Goal: Task Accomplishment & Management: Complete application form

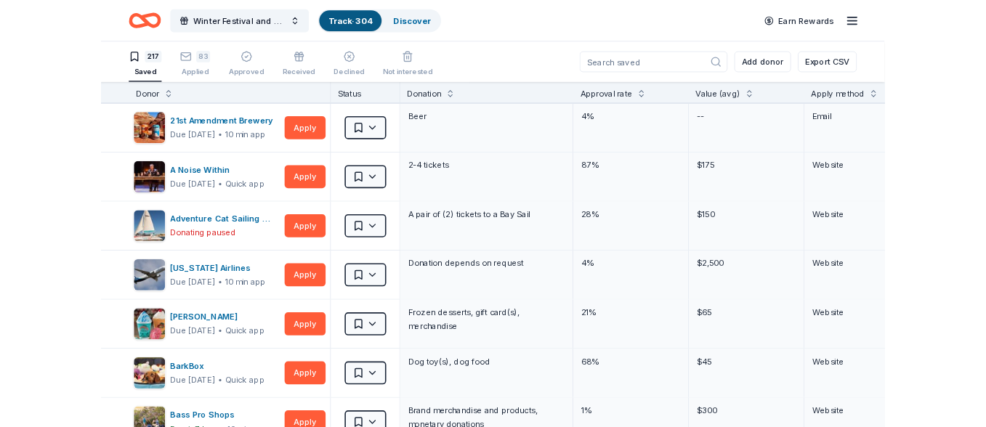
scroll to position [0, 1]
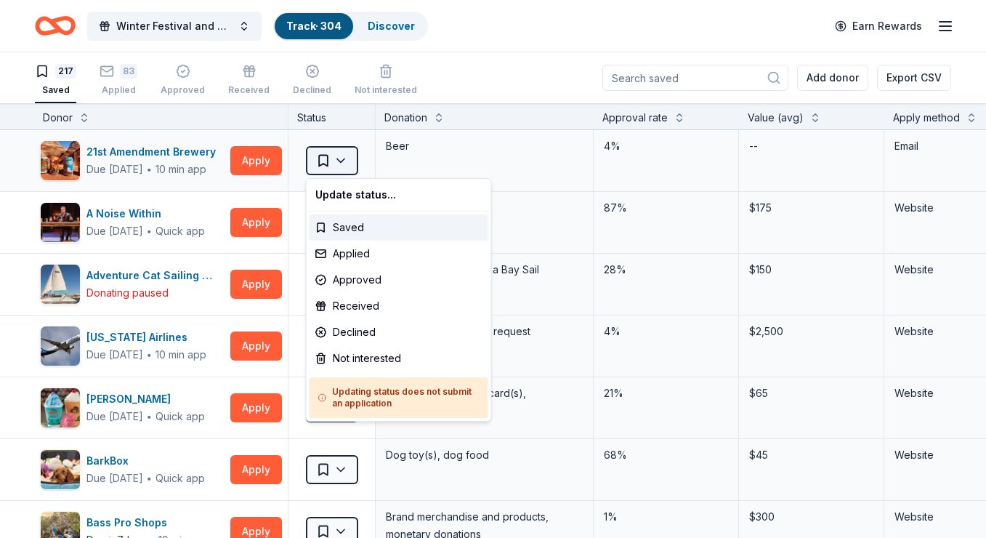
click at [340, 158] on html "Winter Festival and Silent Auction Track · 304 Discover Earn Rewards 217 Saved …" at bounding box center [493, 269] width 986 height 538
click at [358, 359] on div "Not interested" at bounding box center [399, 358] width 179 height 26
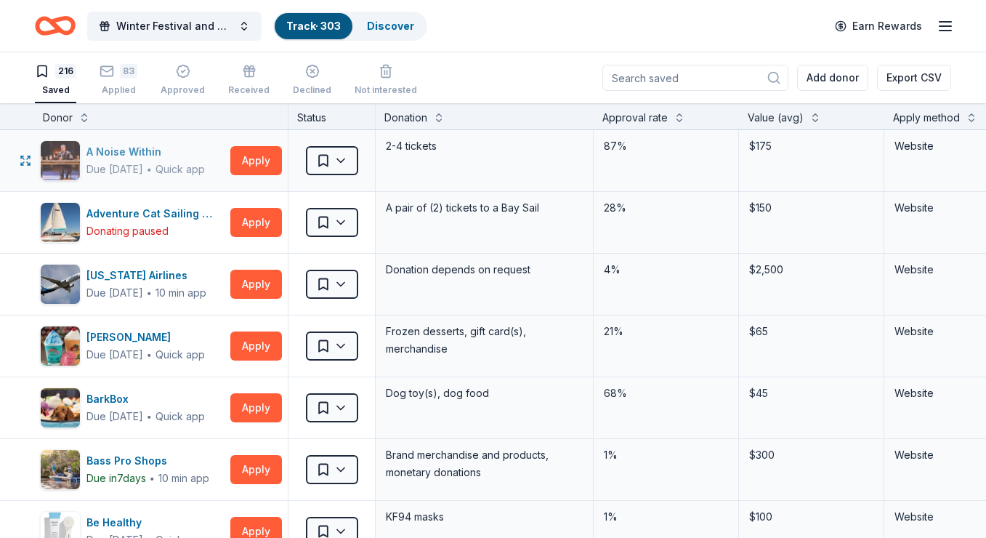
click at [126, 152] on div "A Noise Within" at bounding box center [145, 151] width 118 height 17
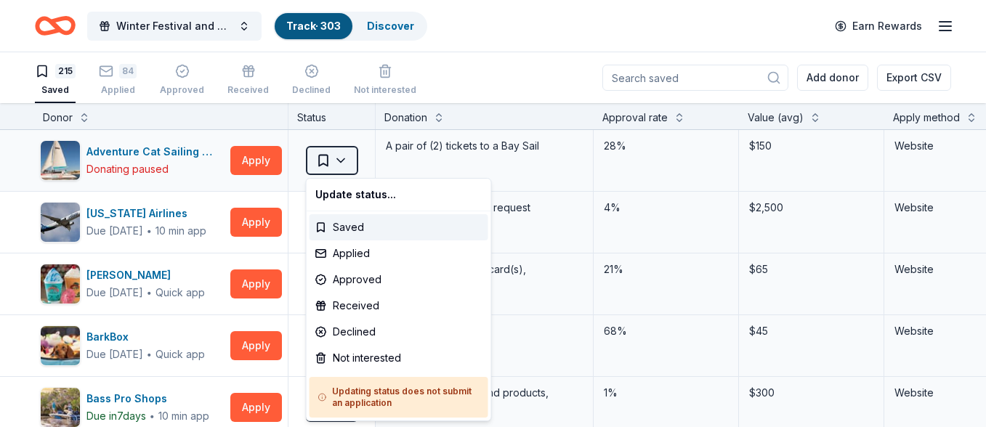
click at [341, 160] on html "Winter Festival and Silent Auction Track · 303 Discover Earn Rewards 215 Saved …" at bounding box center [493, 213] width 986 height 427
click at [478, 67] on html "Winter Festival and Silent Auction Track · 303 Discover Earn Rewards 215 Saved …" at bounding box center [493, 213] width 986 height 427
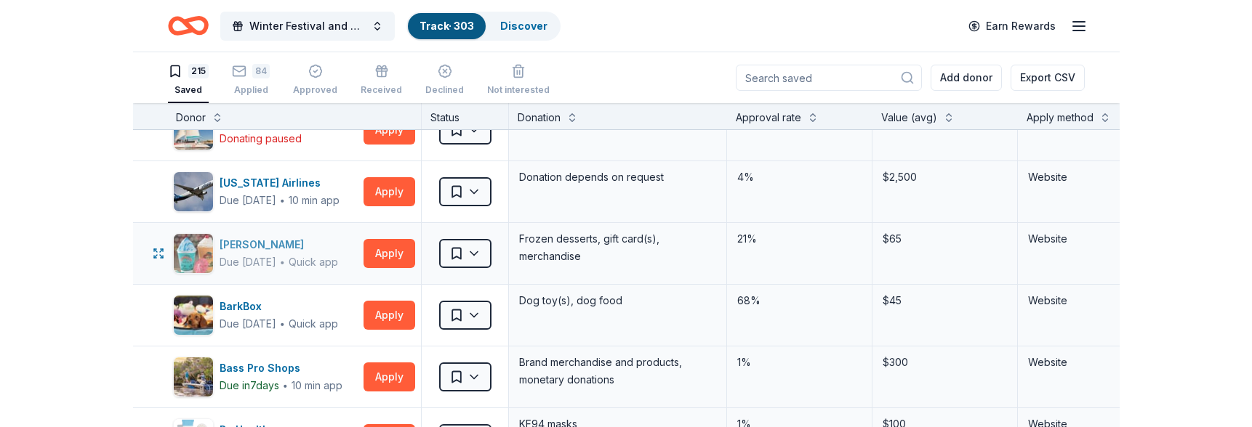
scroll to position [31, 0]
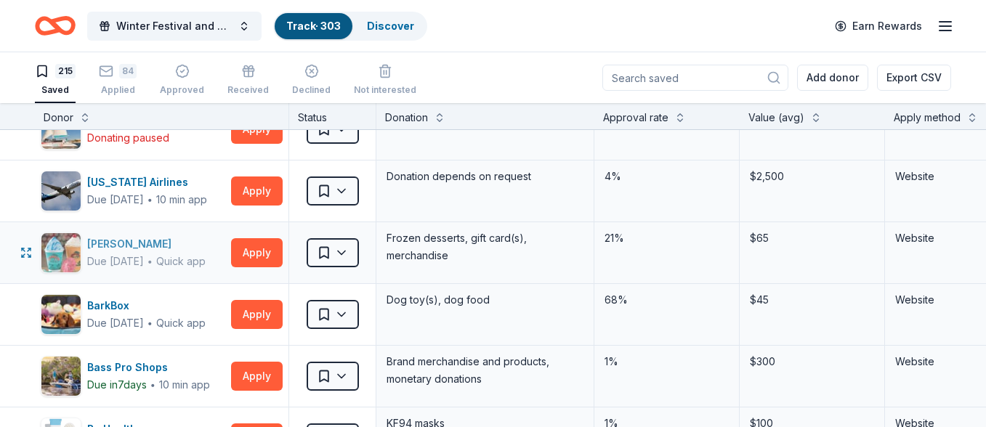
click at [137, 246] on div "Bahama Buck's" at bounding box center [146, 243] width 118 height 17
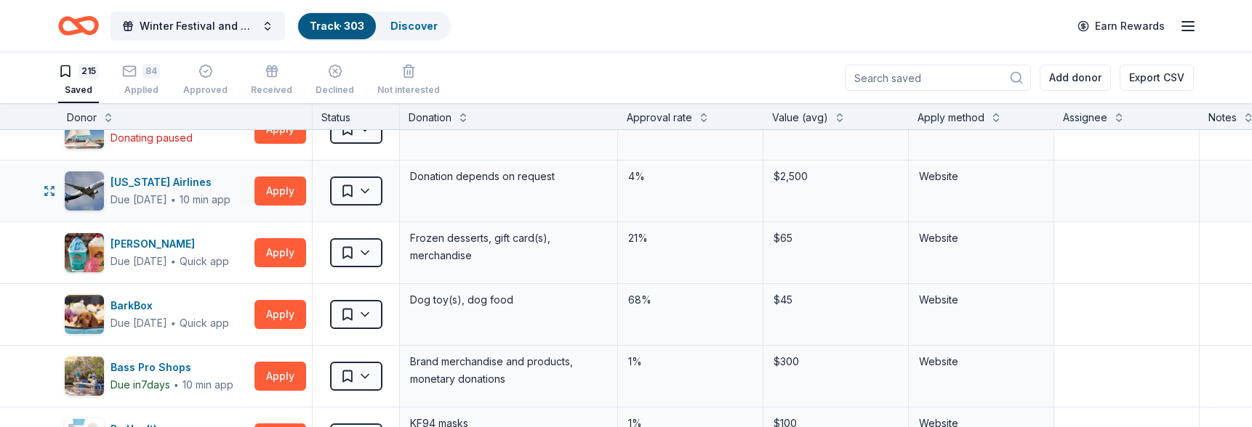
scroll to position [0, 0]
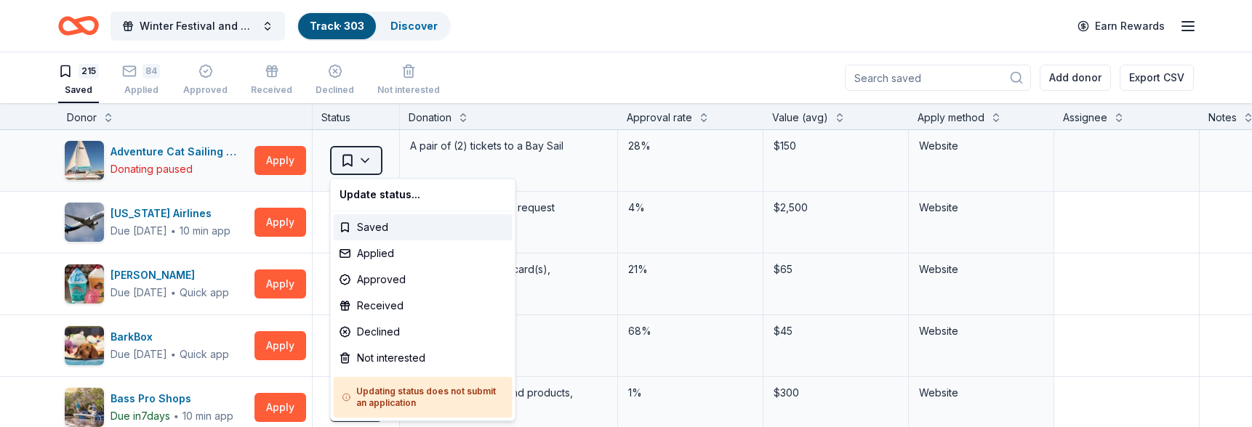
click at [366, 160] on html "Winter Festival and Silent Auction Track · 303 Discover Earn Rewards 215 Saved …" at bounding box center [626, 213] width 1252 height 427
click at [398, 357] on div "Not interested" at bounding box center [423, 358] width 179 height 26
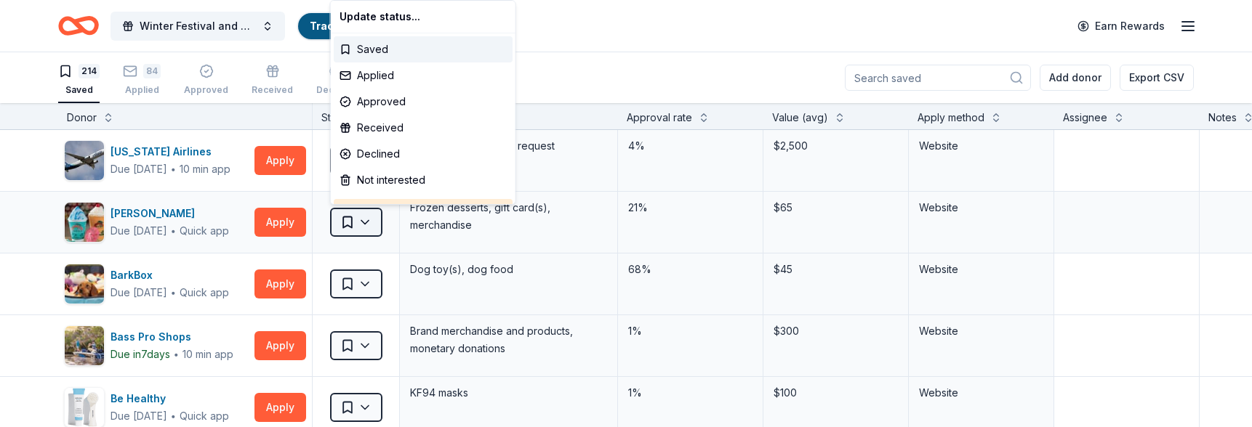
click at [370, 218] on html "Winter Festival and Silent Auction Track · 302 Discover Earn Rewards 214 Saved …" at bounding box center [626, 213] width 1252 height 427
click at [377, 180] on div "Not interested" at bounding box center [423, 180] width 179 height 26
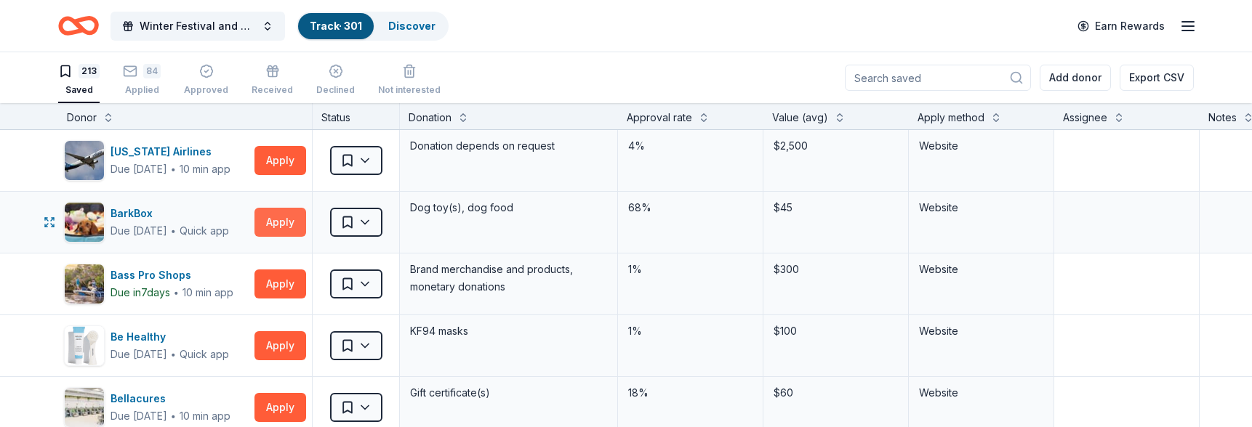
click at [278, 221] on button "Apply" at bounding box center [280, 222] width 52 height 29
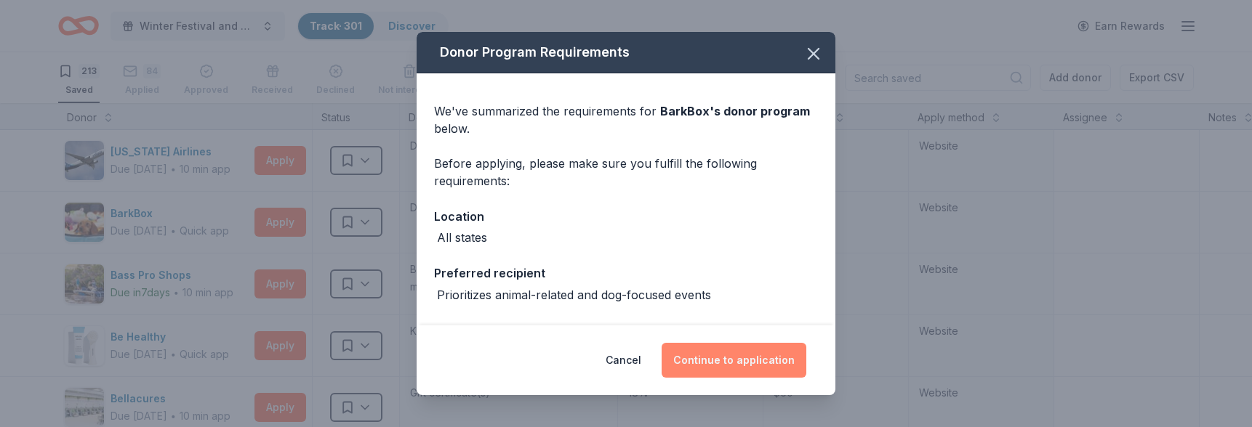
click at [708, 361] on button "Continue to application" at bounding box center [733, 360] width 145 height 35
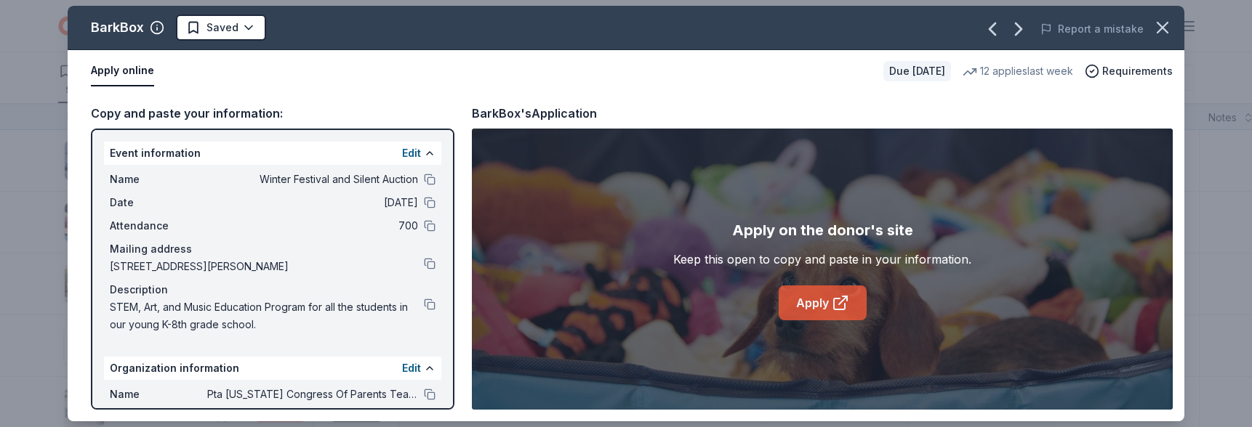
click at [813, 305] on link "Apply" at bounding box center [822, 303] width 88 height 35
click at [247, 24] on html "Winter Festival and Silent Auction Track · 301 Discover Earn Rewards 213 Saved …" at bounding box center [626, 213] width 1252 height 427
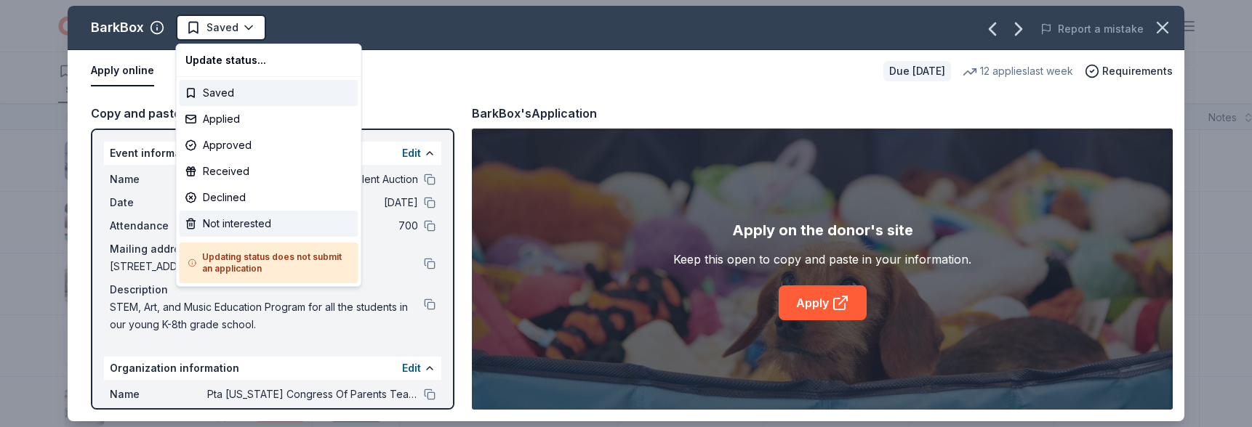
click at [263, 220] on div "Not interested" at bounding box center [269, 224] width 179 height 26
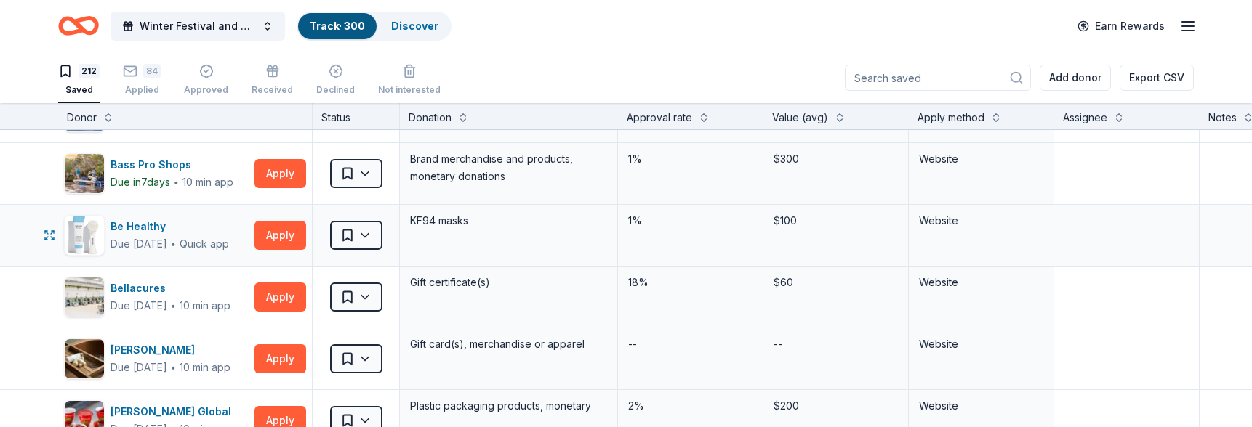
scroll to position [93, 0]
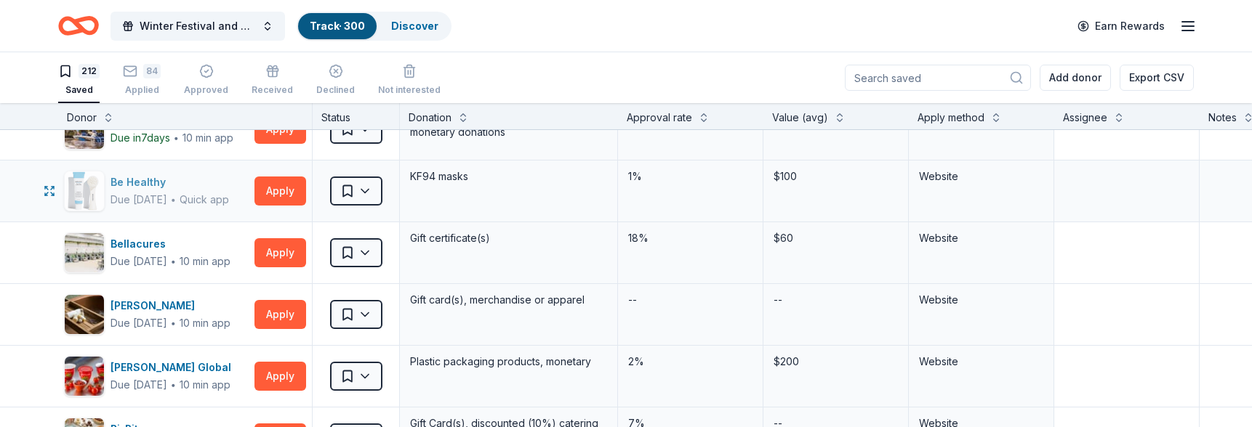
click at [142, 182] on div "Be Healthy" at bounding box center [169, 182] width 118 height 17
click at [203, 247] on div "Bellacures" at bounding box center [170, 243] width 120 height 17
click at [369, 252] on html "Winter Festival and Silent Auction Track · 300 Discover Earn Rewards 212 Saved …" at bounding box center [626, 213] width 1252 height 427
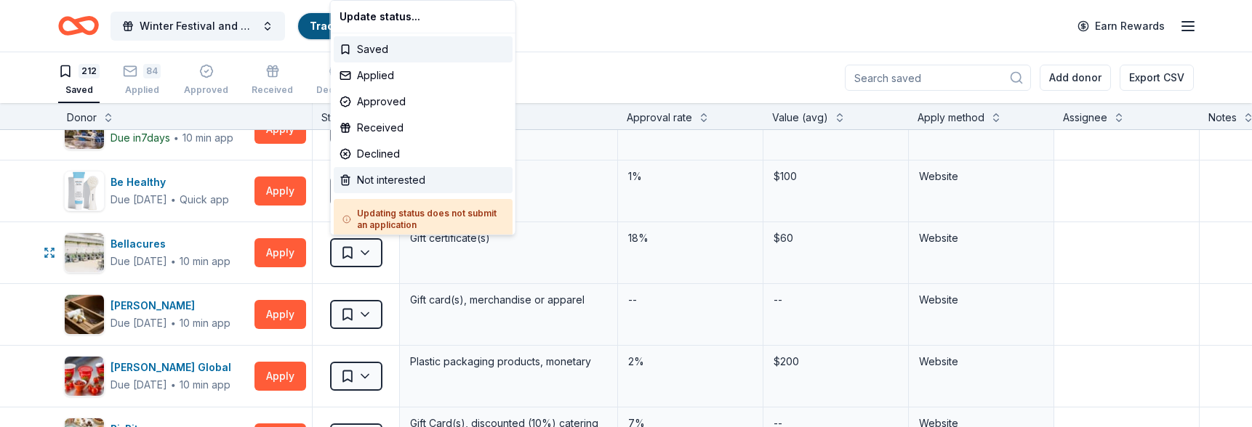
click at [377, 180] on div "Not interested" at bounding box center [423, 180] width 179 height 26
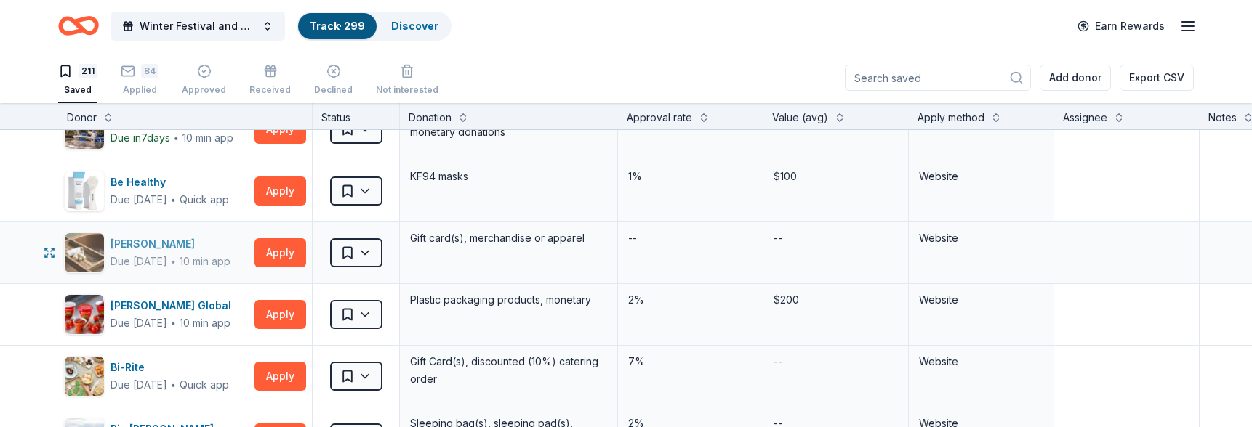
click at [164, 244] on div "Bernardus Lodge" at bounding box center [170, 243] width 120 height 17
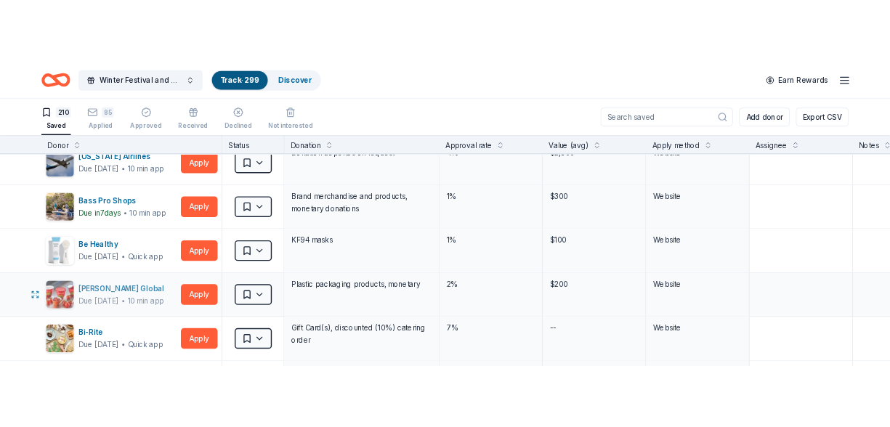
scroll to position [0, 0]
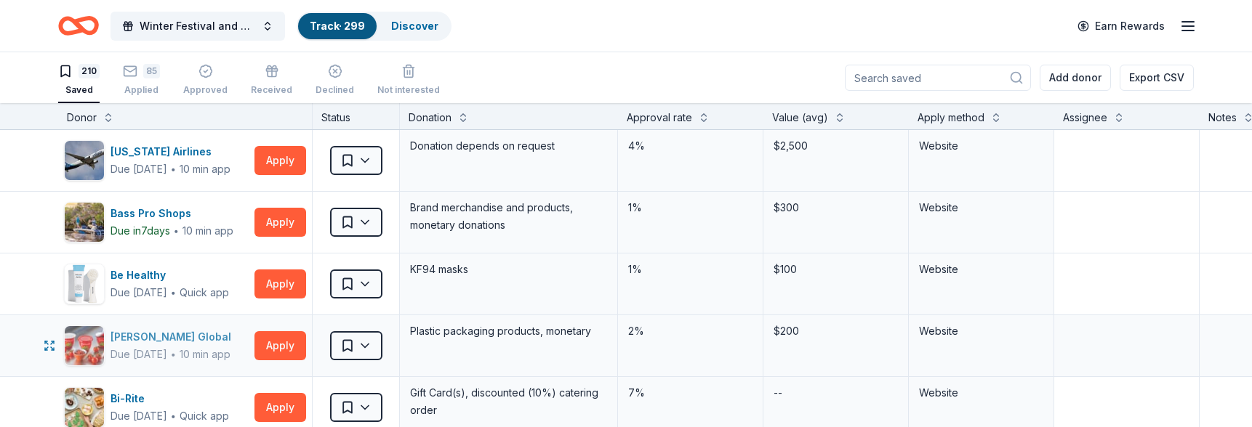
click at [135, 334] on div "Berry Global" at bounding box center [173, 337] width 126 height 17
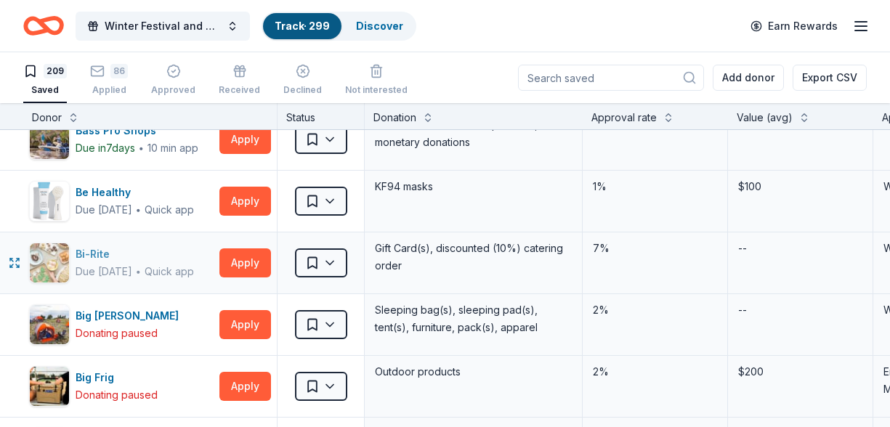
scroll to position [85, 0]
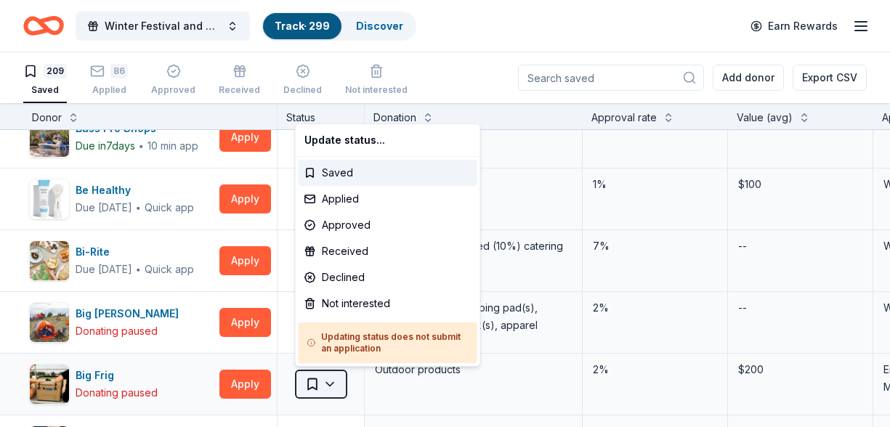
click at [332, 384] on html "Winter Festival and Silent Auction Track · 299 Discover Earn Rewards 209 Saved …" at bounding box center [445, 213] width 890 height 427
click at [363, 305] on div "Not interested" at bounding box center [388, 304] width 179 height 26
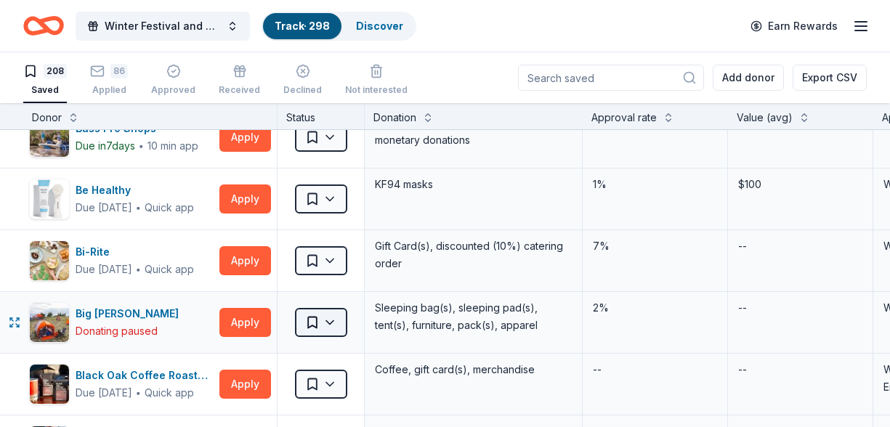
click at [334, 322] on html "Winter Festival and Silent Auction Track · 298 Discover Earn Rewards 208 Saved …" at bounding box center [445, 213] width 890 height 427
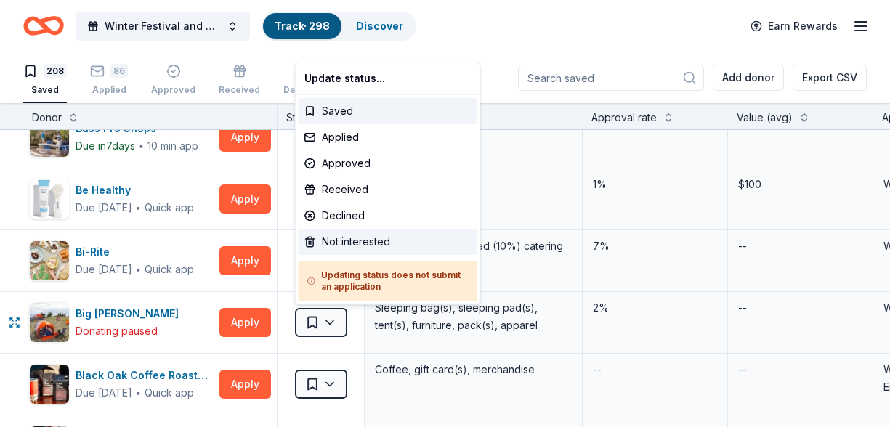
click at [372, 244] on div "Not interested" at bounding box center [388, 242] width 179 height 26
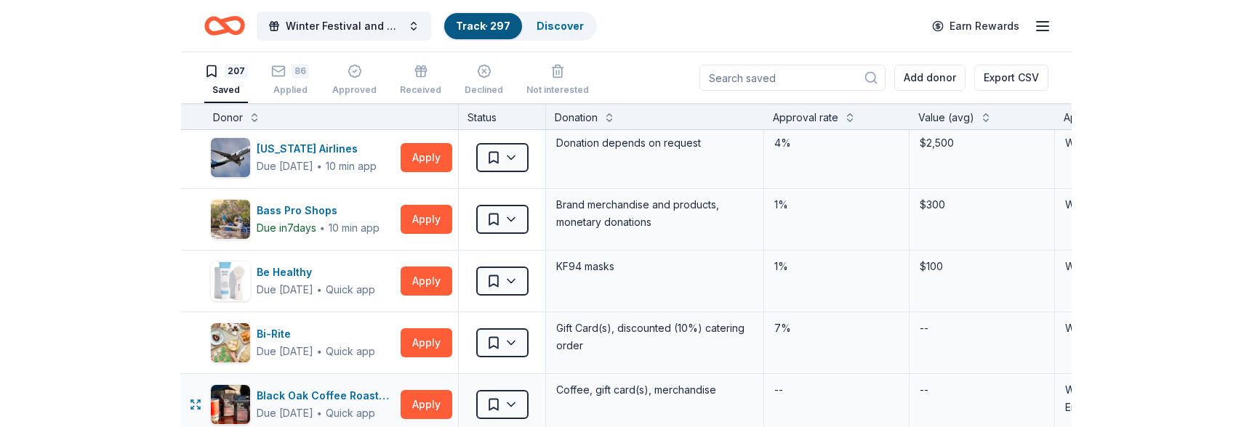
scroll to position [0, 0]
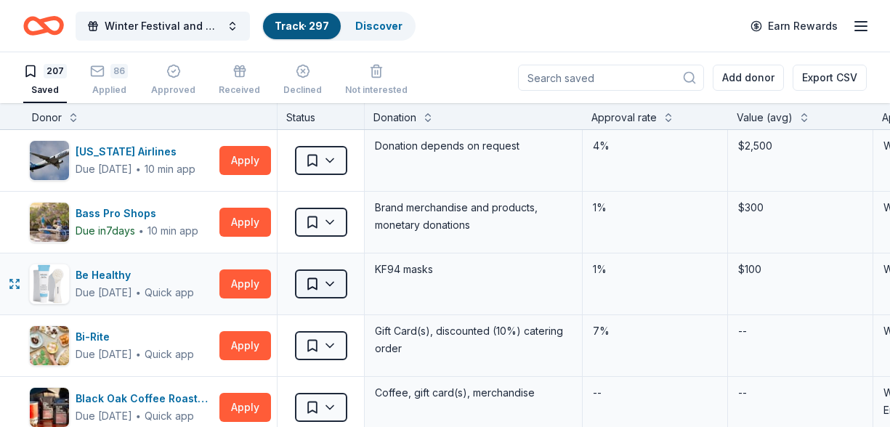
click at [332, 281] on html "Winter Festival and Silent Auction Track · 297 Discover Earn Rewards 207 Saved …" at bounding box center [445, 213] width 890 height 427
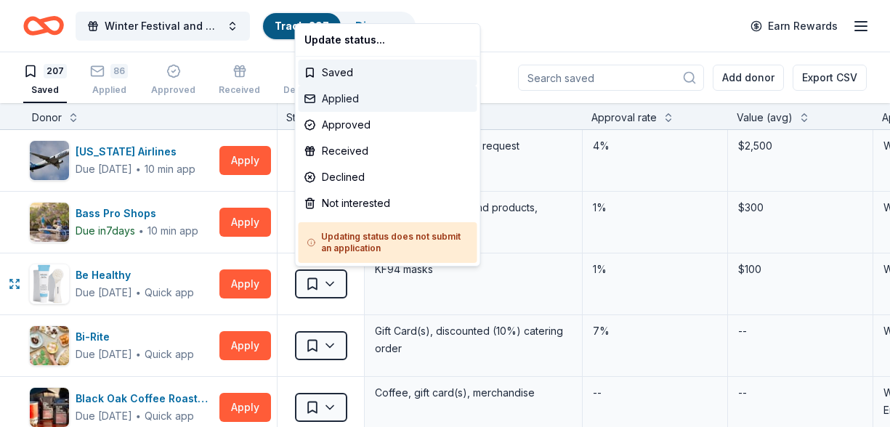
click at [366, 93] on div "Applied" at bounding box center [388, 99] width 179 height 26
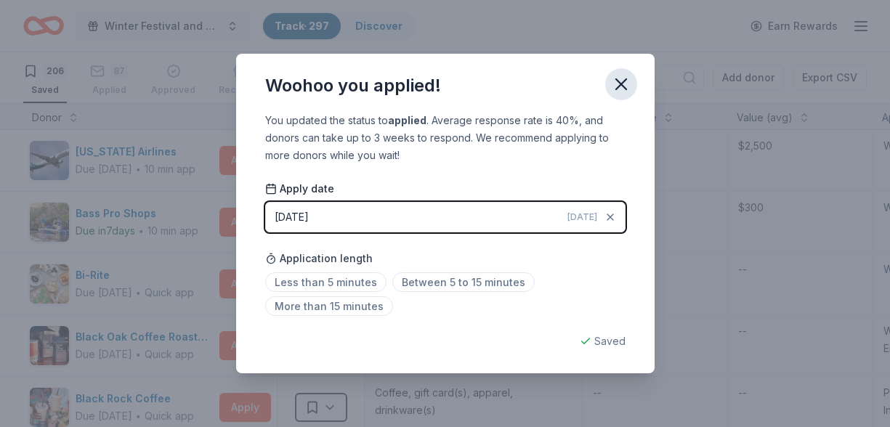
click at [627, 81] on icon "button" at bounding box center [621, 84] width 20 height 20
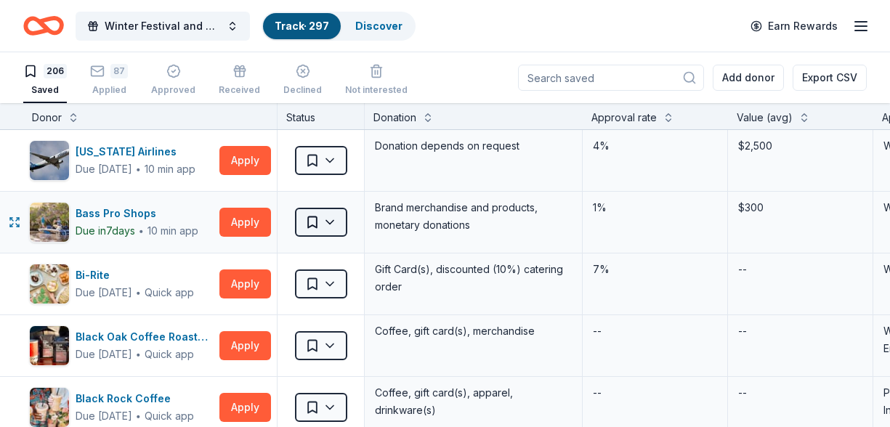
click at [331, 222] on html "Winter Festival and Silent Auction Track · 297 Discover Earn Rewards 206 Saved …" at bounding box center [445, 213] width 890 height 427
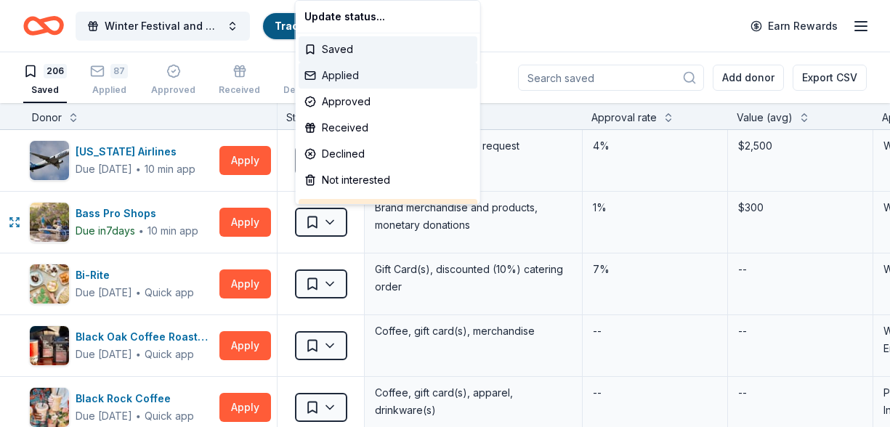
click at [379, 76] on div "Applied" at bounding box center [388, 76] width 179 height 26
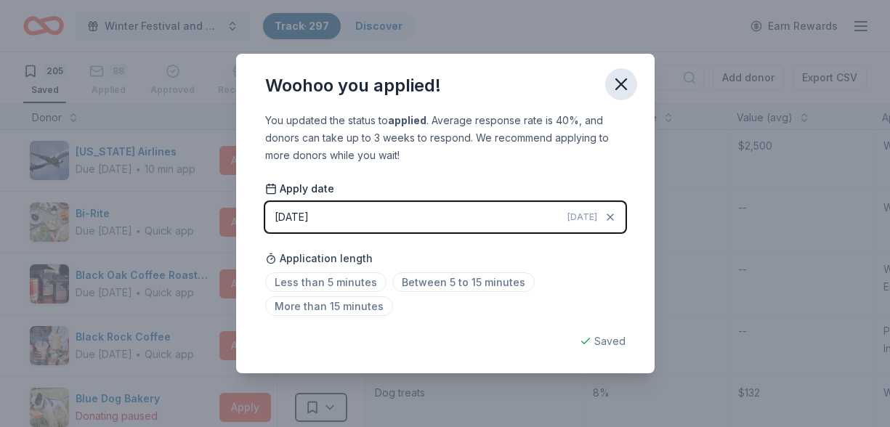
click at [621, 81] on icon "button" at bounding box center [621, 84] width 20 height 20
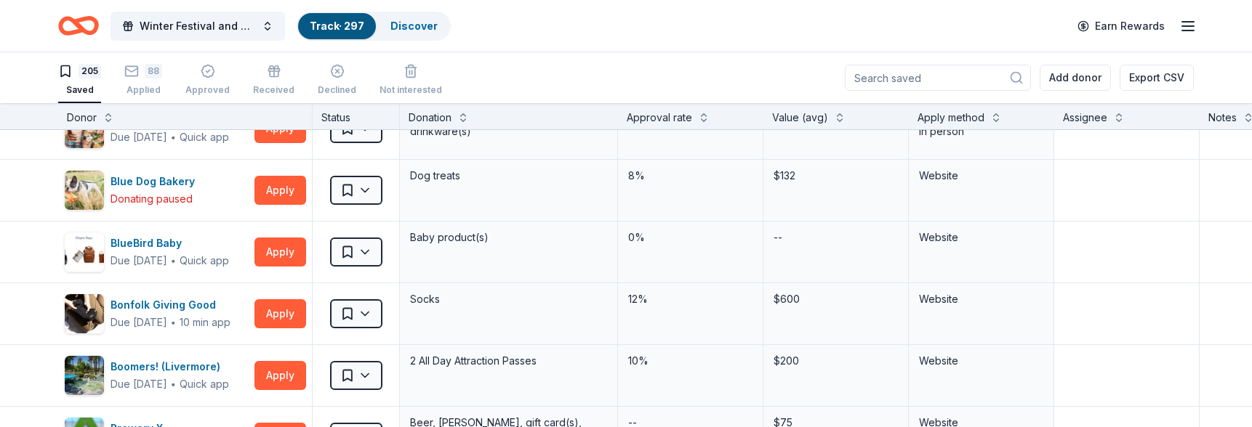
scroll to position [243, 0]
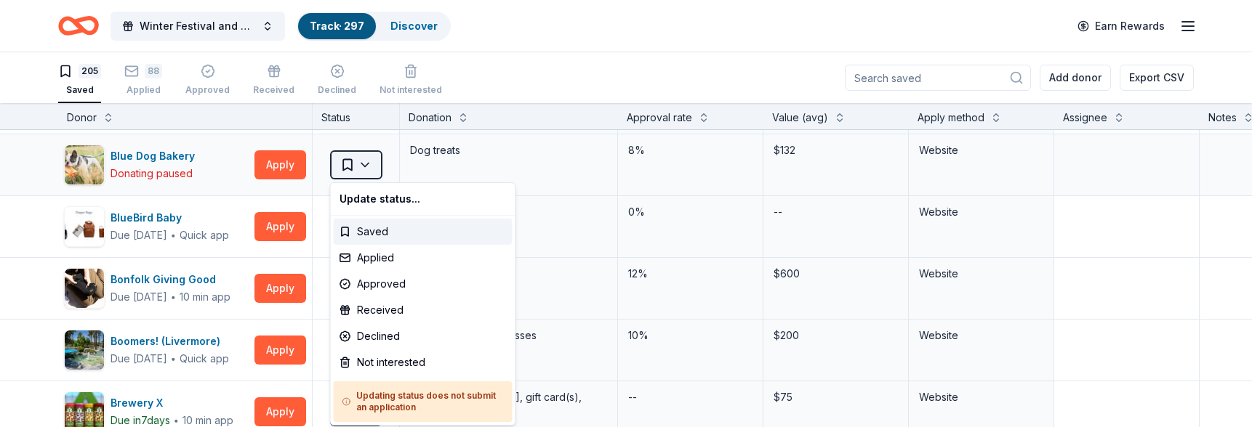
click at [369, 169] on html "Winter Festival and Silent Auction Track · 297 Discover Earn Rewards 205 Saved …" at bounding box center [626, 213] width 1252 height 427
click at [408, 363] on div "Not interested" at bounding box center [423, 363] width 179 height 26
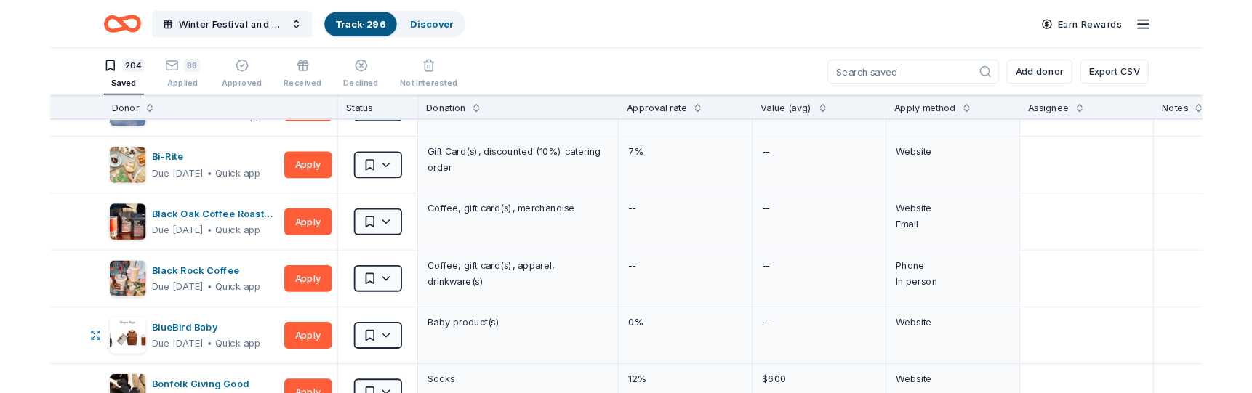
scroll to position [0, 0]
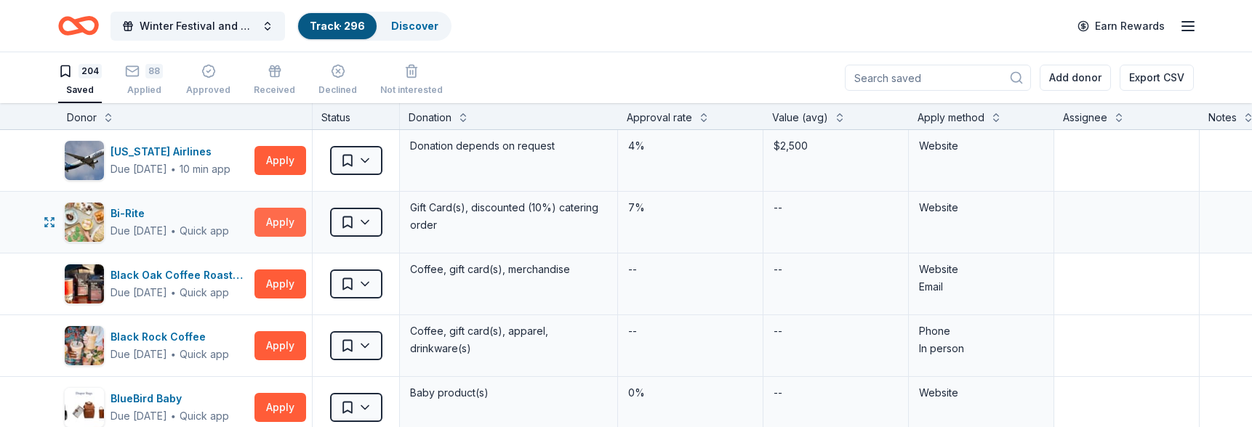
click at [280, 223] on button "Apply" at bounding box center [280, 222] width 52 height 29
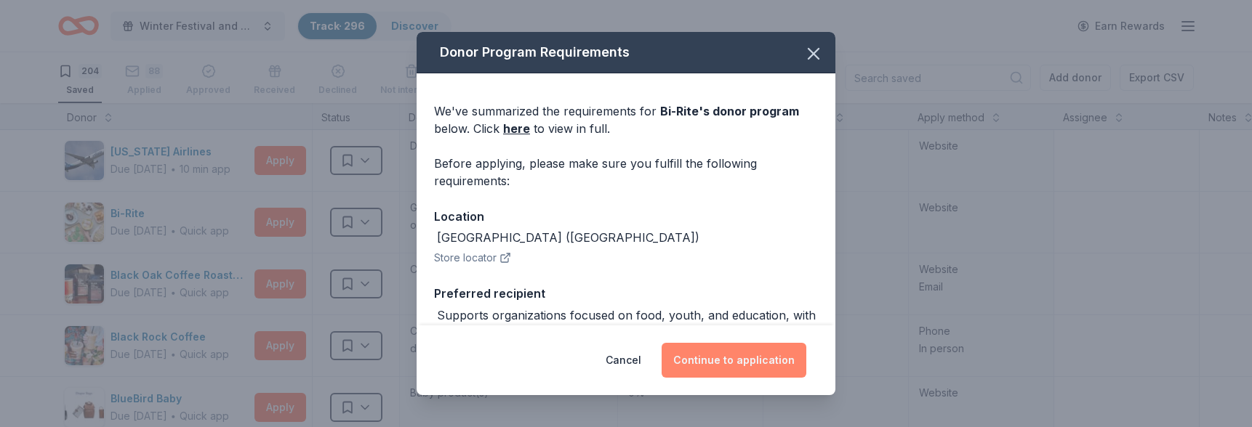
click at [741, 363] on button "Continue to application" at bounding box center [733, 360] width 145 height 35
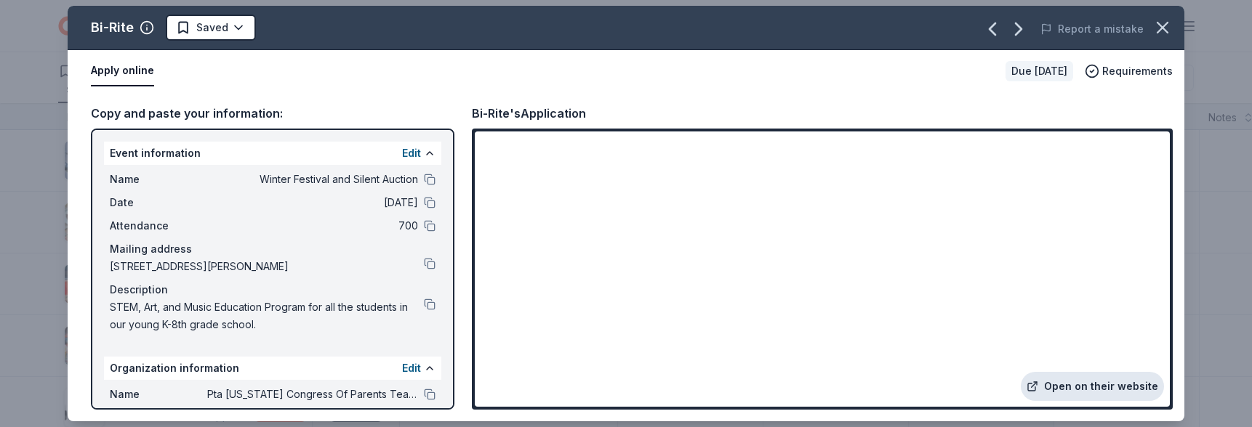
click at [986, 385] on link "Open on their website" at bounding box center [1091, 386] width 143 height 29
click at [239, 25] on html "Winter Festival and Silent Auction Track · 296 Discover Earn Rewards 204 Saved …" at bounding box center [626, 213] width 1252 height 427
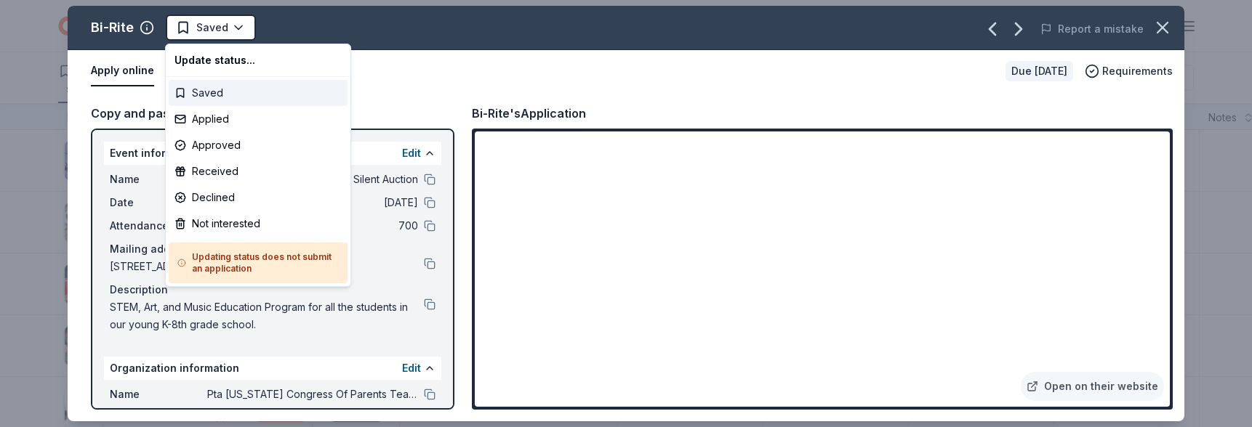
click at [222, 95] on div "Saved" at bounding box center [258, 93] width 179 height 26
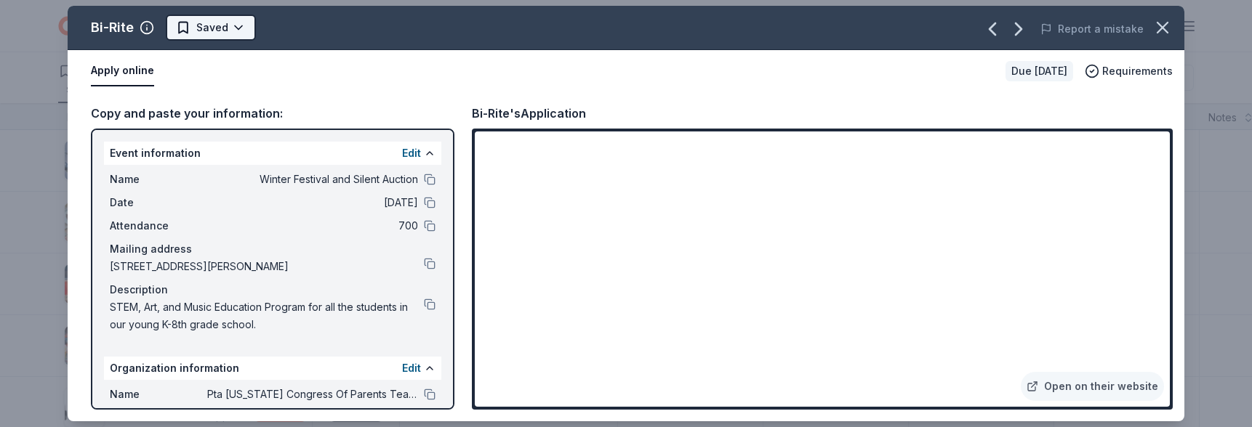
click at [238, 29] on html "Winter Festival and Silent Auction Track · 296 Discover Earn Rewards 204 Saved …" at bounding box center [626, 213] width 1252 height 427
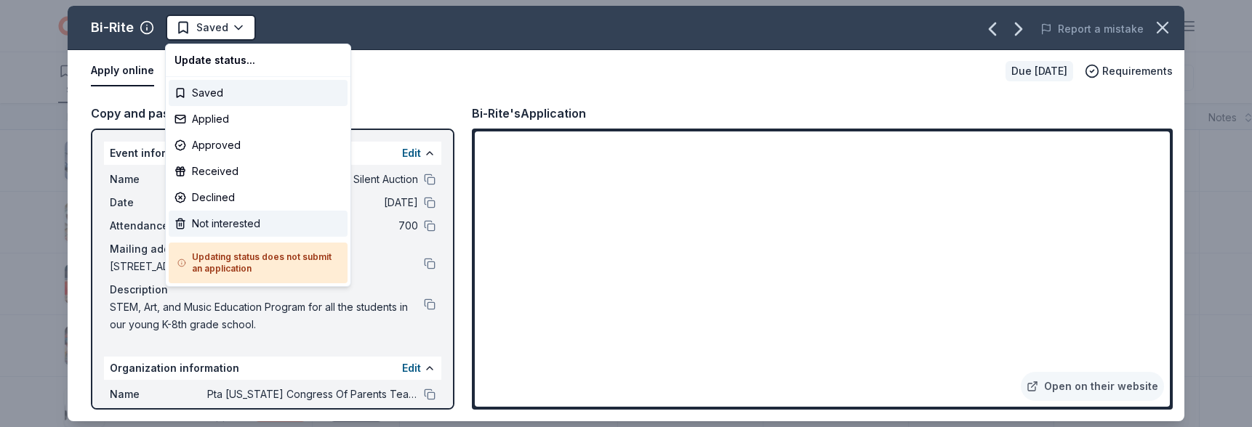
click at [280, 225] on div "Not interested" at bounding box center [258, 224] width 179 height 26
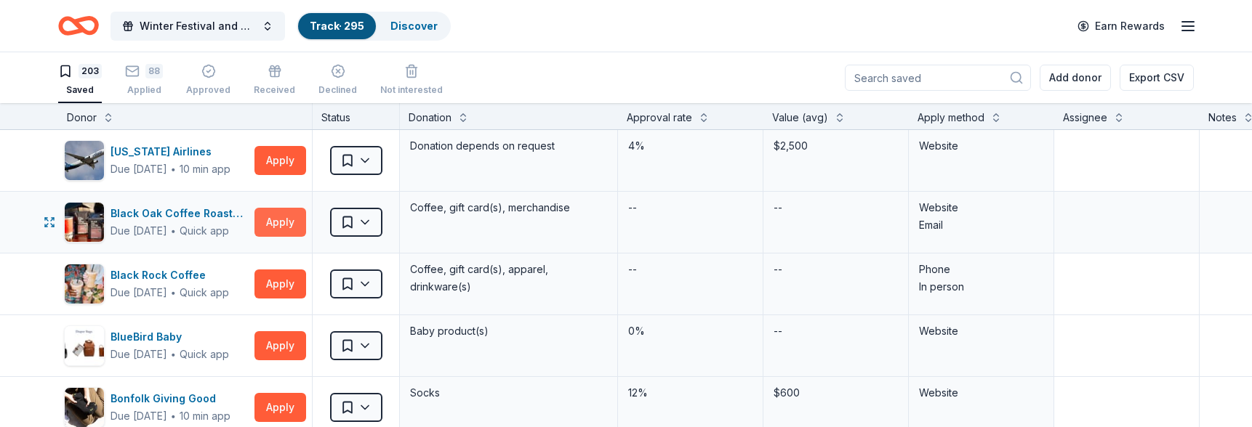
click at [283, 219] on button "Apply" at bounding box center [280, 222] width 52 height 29
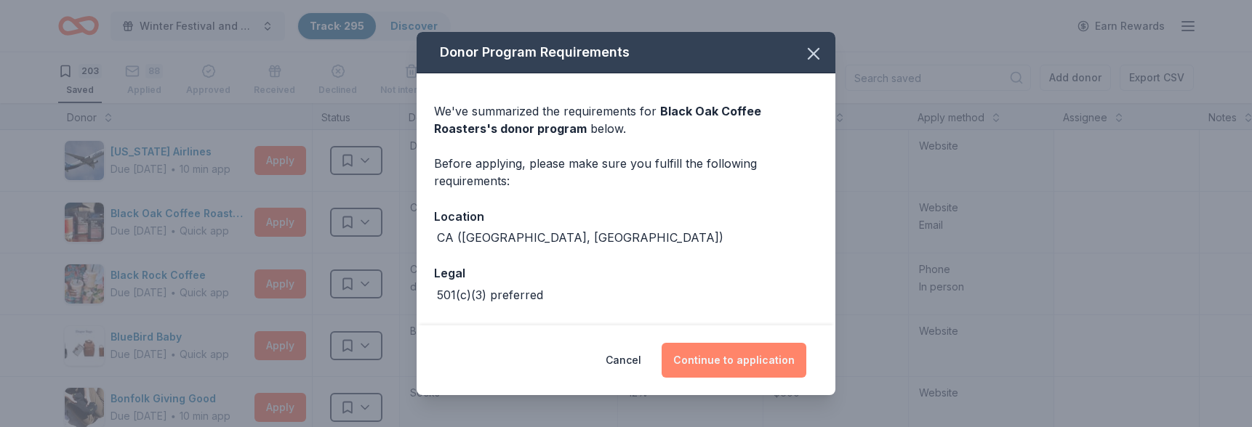
click at [749, 365] on button "Continue to application" at bounding box center [733, 360] width 145 height 35
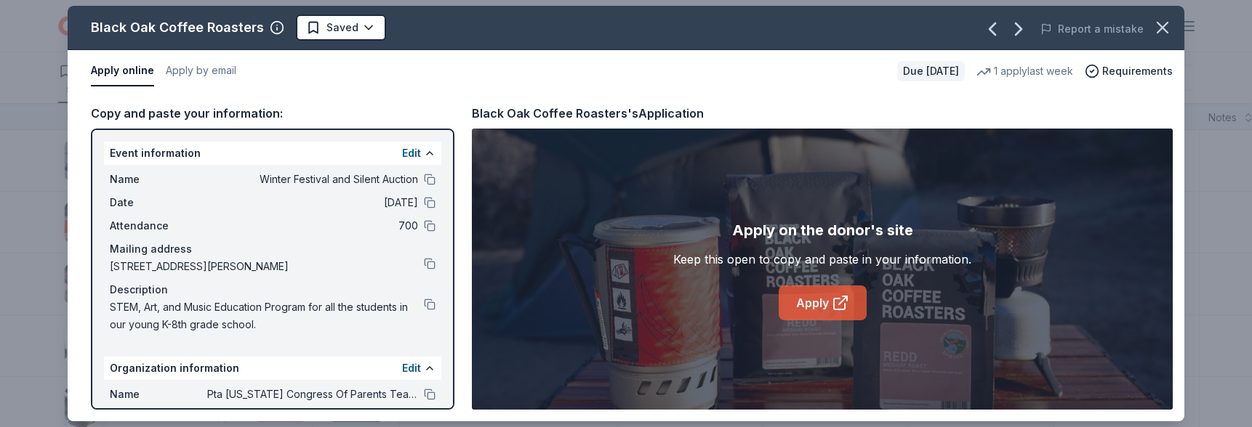
click at [812, 305] on link "Apply" at bounding box center [822, 303] width 88 height 35
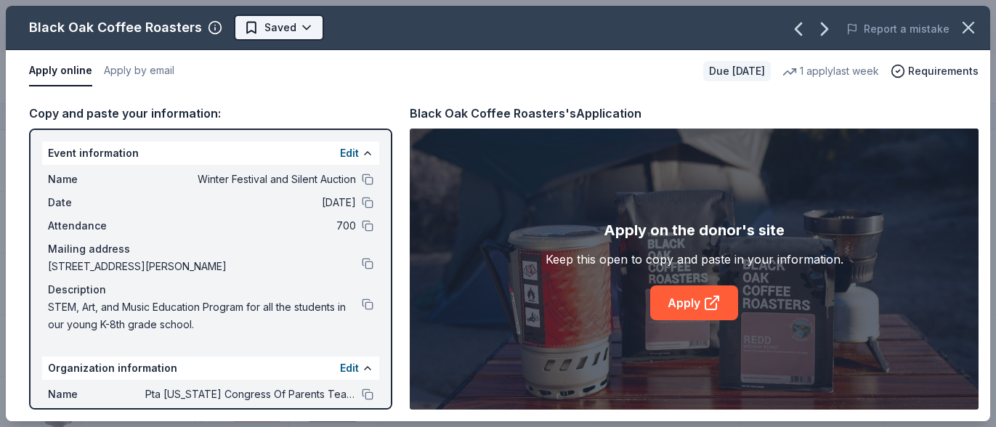
click at [281, 28] on html "Winter Festival and Silent Auction Track · 295 Discover Earn Rewards 203 Saved …" at bounding box center [498, 213] width 996 height 427
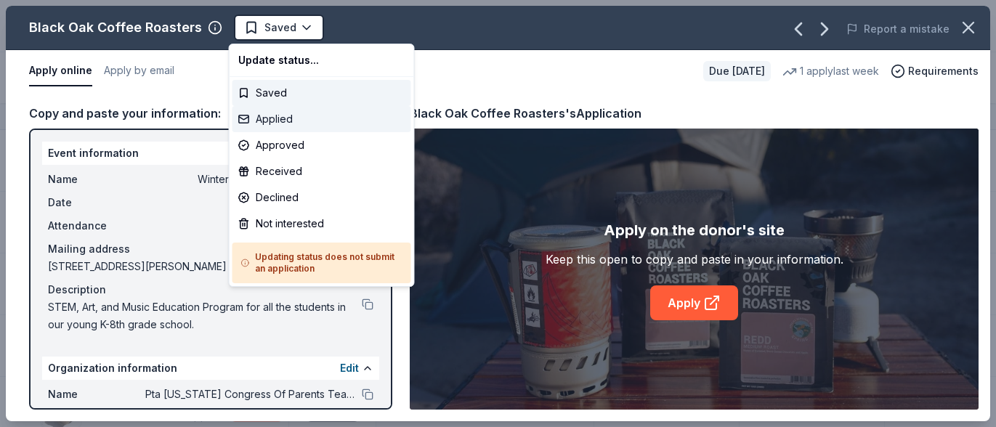
click at [291, 119] on div "Applied" at bounding box center [322, 119] width 179 height 26
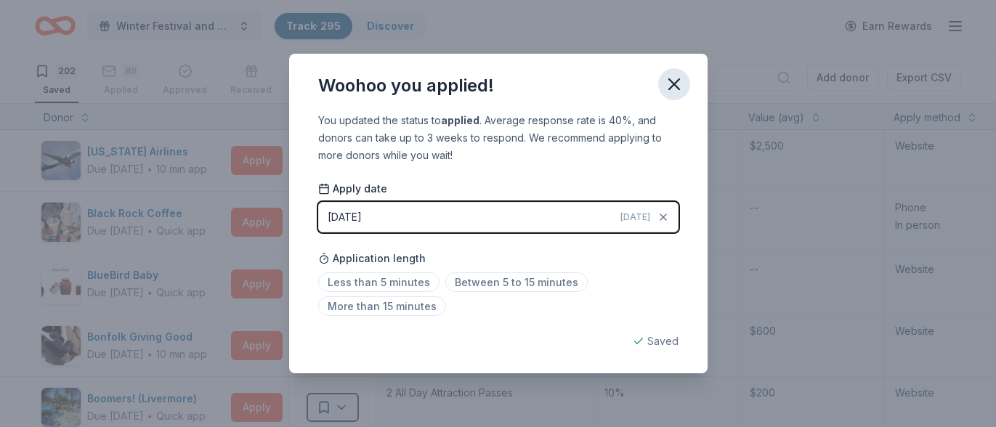
click at [678, 80] on icon "button" at bounding box center [674, 84] width 10 height 10
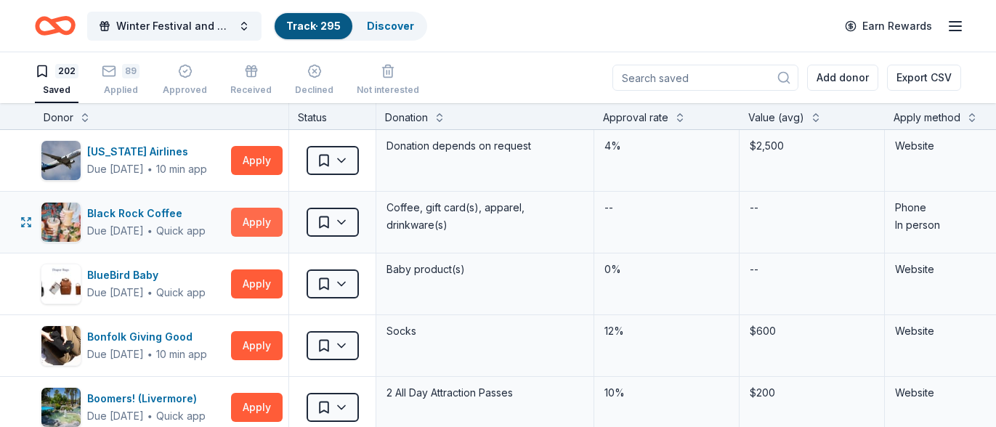
click at [251, 220] on button "Apply" at bounding box center [257, 222] width 52 height 29
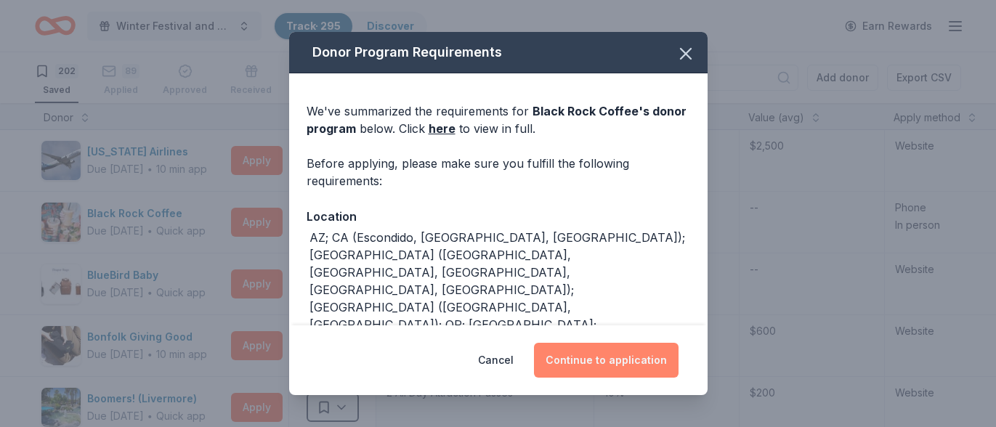
click at [607, 359] on button "Continue to application" at bounding box center [606, 360] width 145 height 35
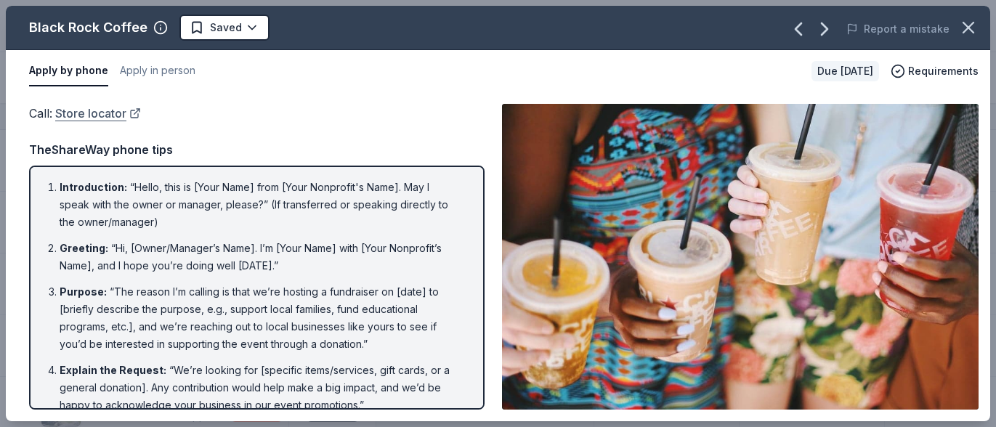
click at [92, 111] on link "Store locator" at bounding box center [98, 113] width 86 height 19
click at [247, 23] on html "Winter Festival and Silent Auction Track · 295 Discover Earn Rewards 202 Saved …" at bounding box center [498, 213] width 996 height 427
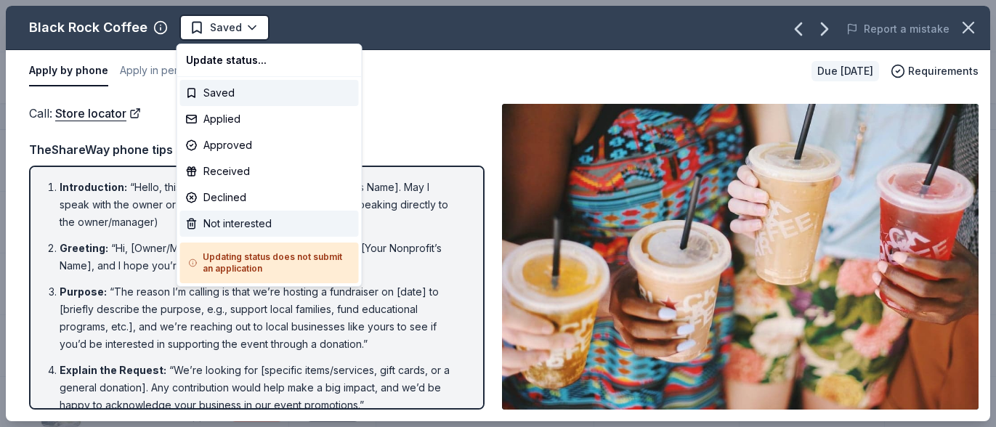
click at [250, 224] on div "Not interested" at bounding box center [269, 224] width 179 height 26
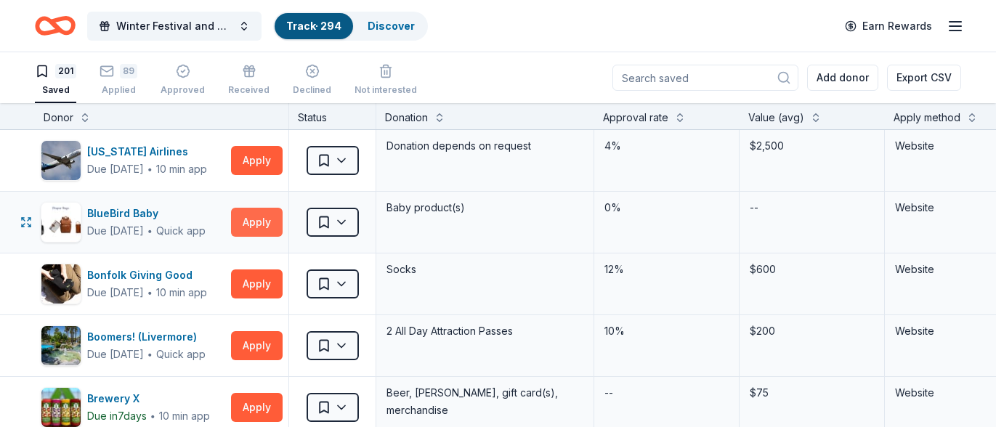
click at [251, 224] on button "Apply" at bounding box center [257, 222] width 52 height 29
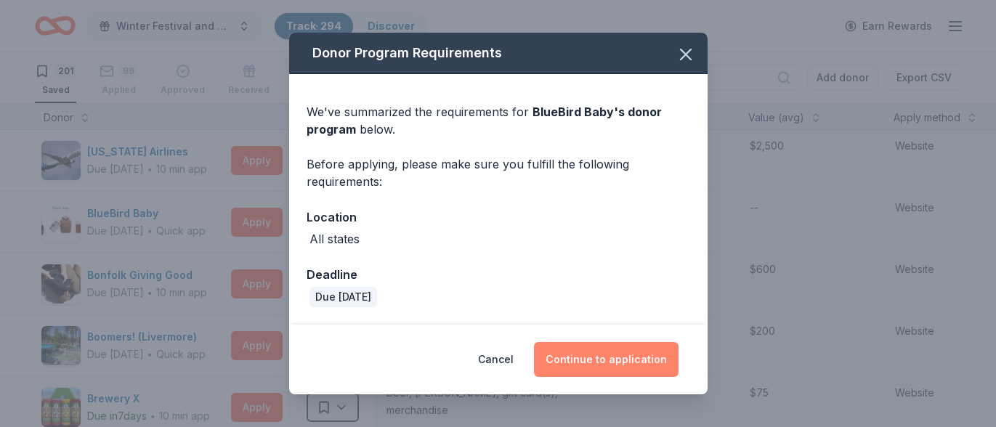
click at [602, 355] on button "Continue to application" at bounding box center [606, 359] width 145 height 35
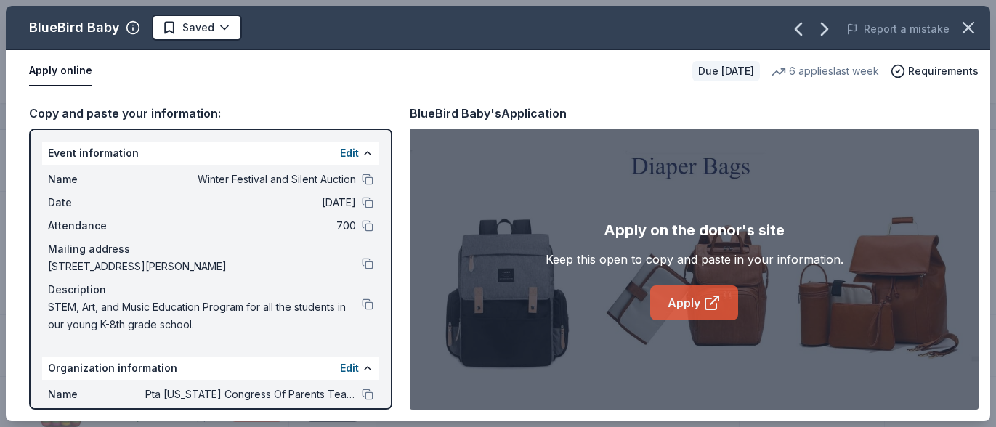
click at [691, 301] on link "Apply" at bounding box center [695, 303] width 88 height 35
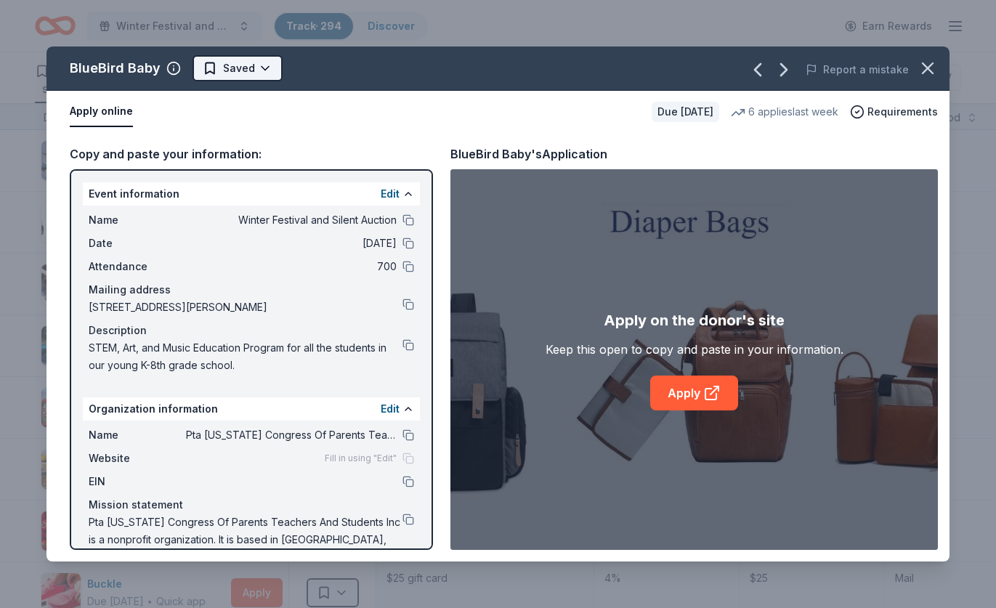
click at [262, 65] on html "Winter Festival and Silent Auction Track · 294 Discover Earn Rewards 201 Saved …" at bounding box center [498, 304] width 996 height 608
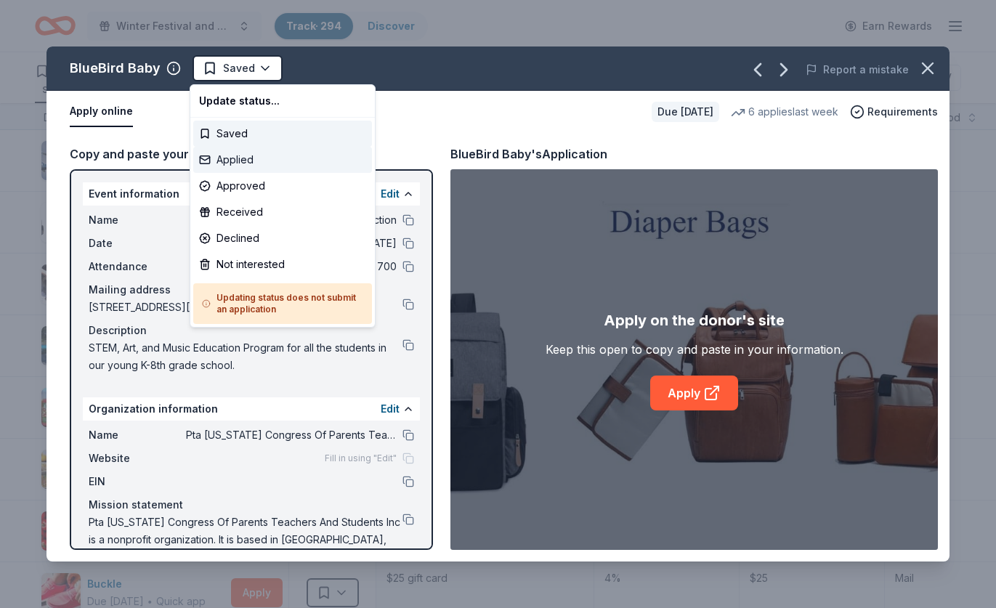
click at [260, 160] on div "Applied" at bounding box center [282, 160] width 179 height 26
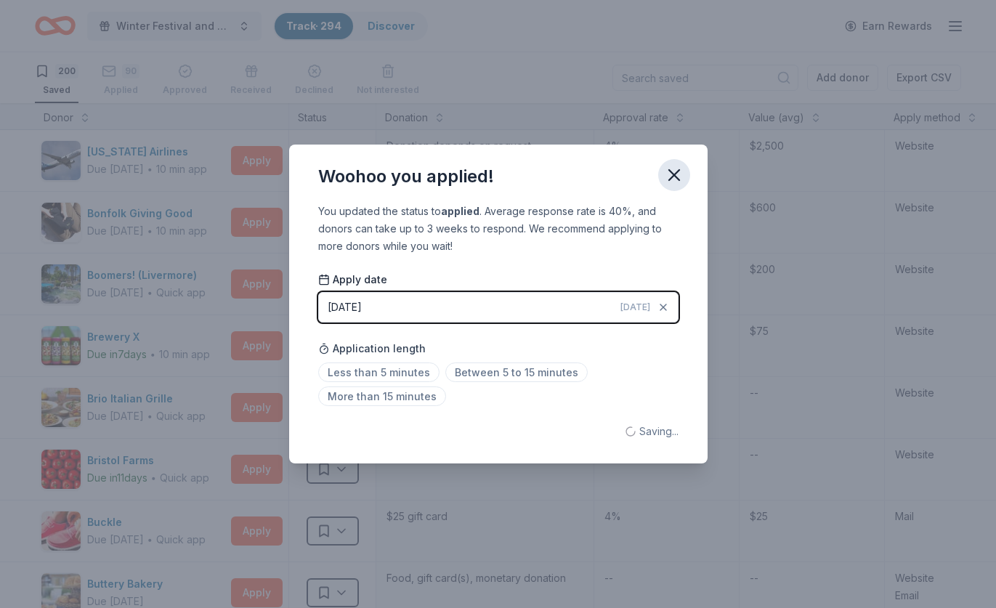
click at [675, 173] on icon "button" at bounding box center [674, 175] width 20 height 20
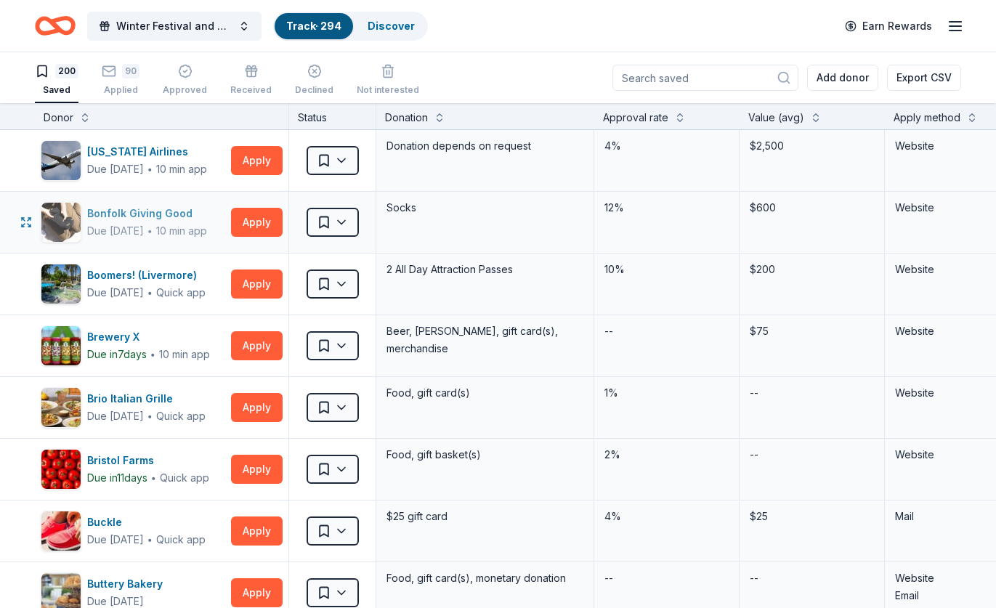
click at [144, 216] on div "Bonfolk Giving Good" at bounding box center [147, 213] width 120 height 17
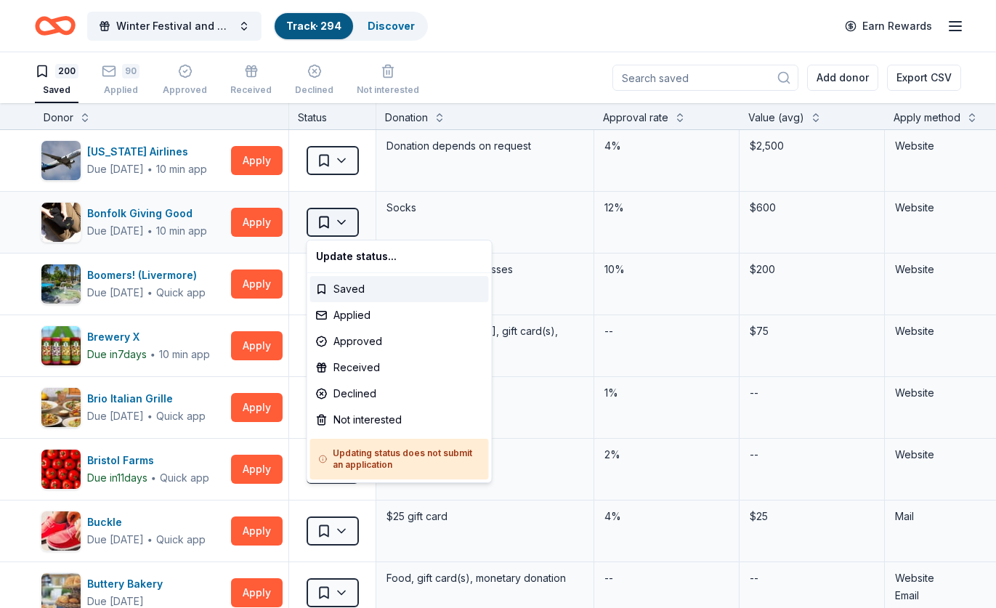
click at [342, 223] on html "Winter Festival and Silent Auction Track · 294 Discover Earn Rewards 200 Saved …" at bounding box center [498, 304] width 996 height 608
click at [394, 422] on div "Not interested" at bounding box center [399, 420] width 179 height 26
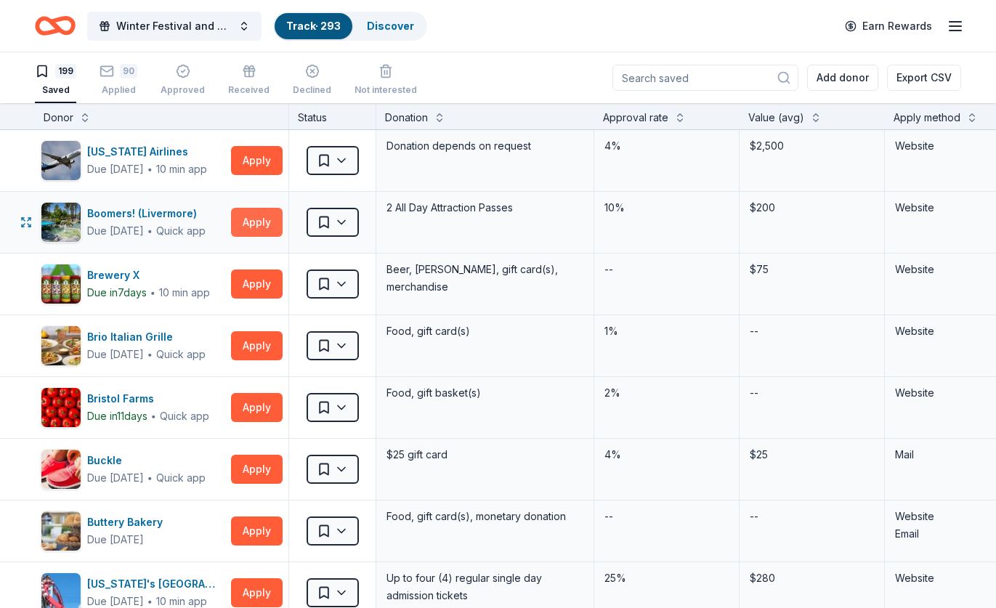
click at [259, 224] on button "Apply" at bounding box center [257, 222] width 52 height 29
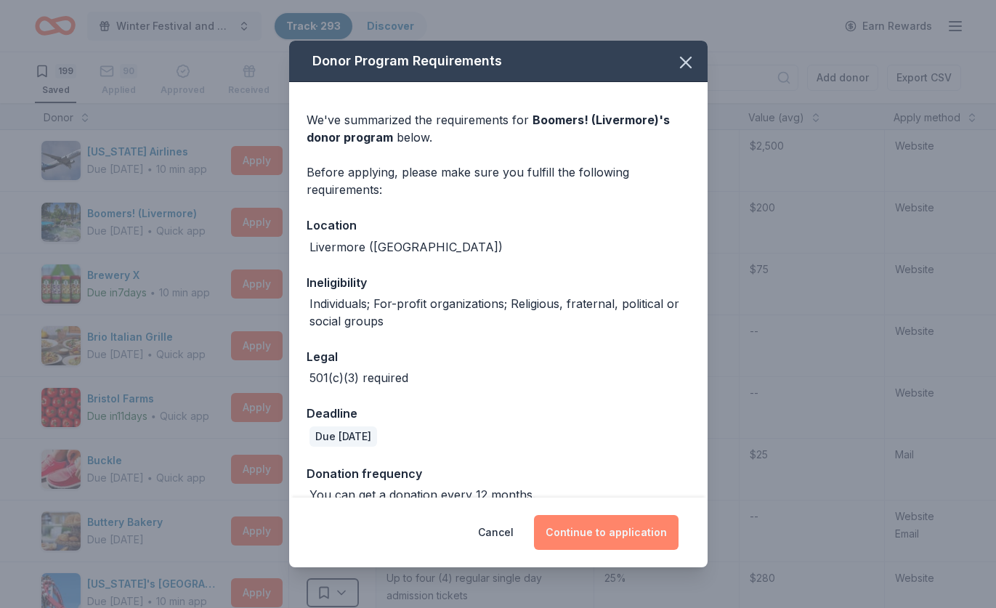
click at [606, 531] on button "Continue to application" at bounding box center [606, 532] width 145 height 35
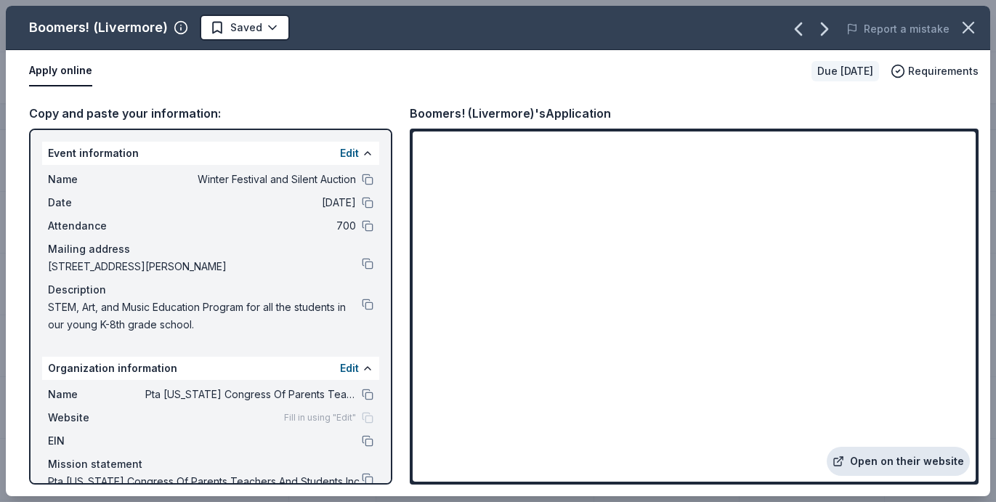
click at [908, 463] on link "Open on their website" at bounding box center [898, 461] width 143 height 29
click at [279, 81] on div "Apply online" at bounding box center [414, 71] width 771 height 31
click at [967, 27] on icon "button" at bounding box center [969, 28] width 10 height 10
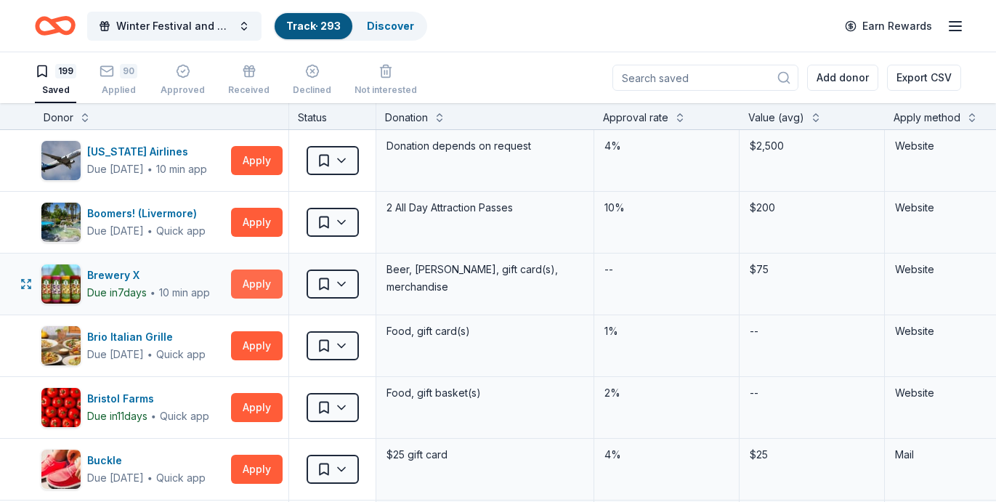
click at [263, 281] on button "Apply" at bounding box center [257, 284] width 52 height 29
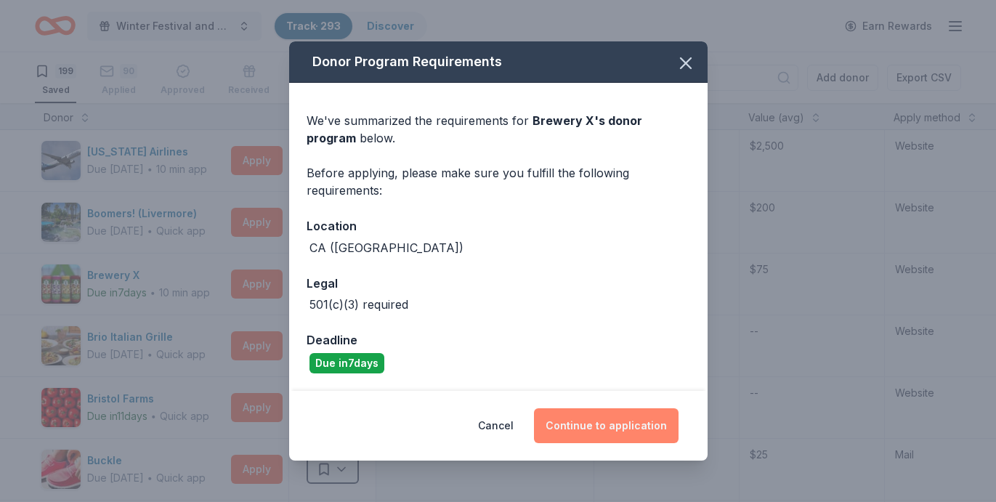
click at [600, 422] on button "Continue to application" at bounding box center [606, 425] width 145 height 35
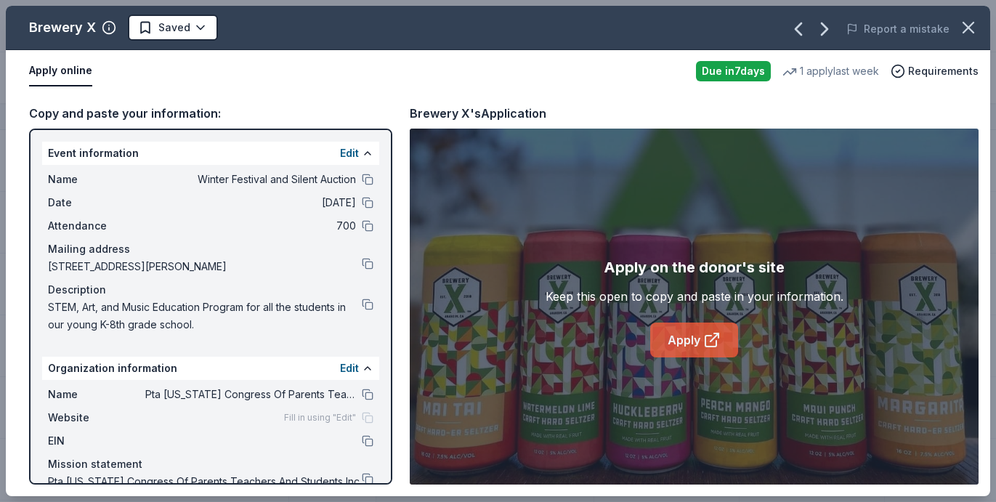
click at [686, 340] on link "Apply" at bounding box center [695, 340] width 88 height 35
click at [198, 25] on html "Winter Festival and Silent Auction Track · 293 Discover Earn Rewards 199 Saved …" at bounding box center [498, 251] width 996 height 502
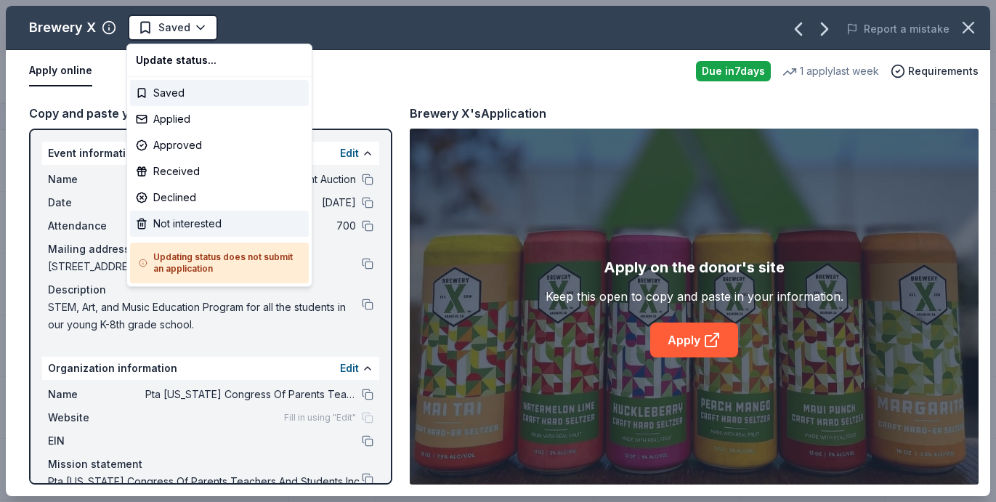
click at [222, 217] on div "Not interested" at bounding box center [219, 224] width 179 height 26
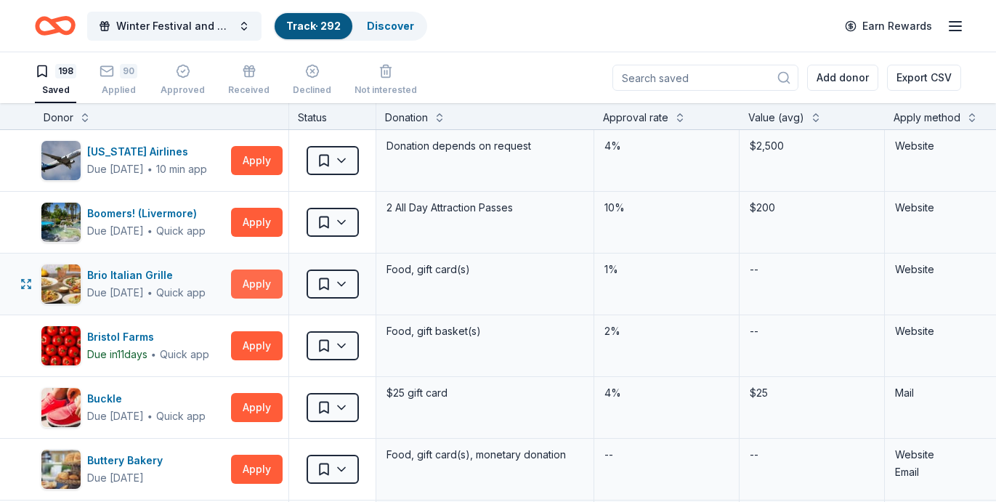
click at [252, 282] on button "Apply" at bounding box center [257, 284] width 52 height 29
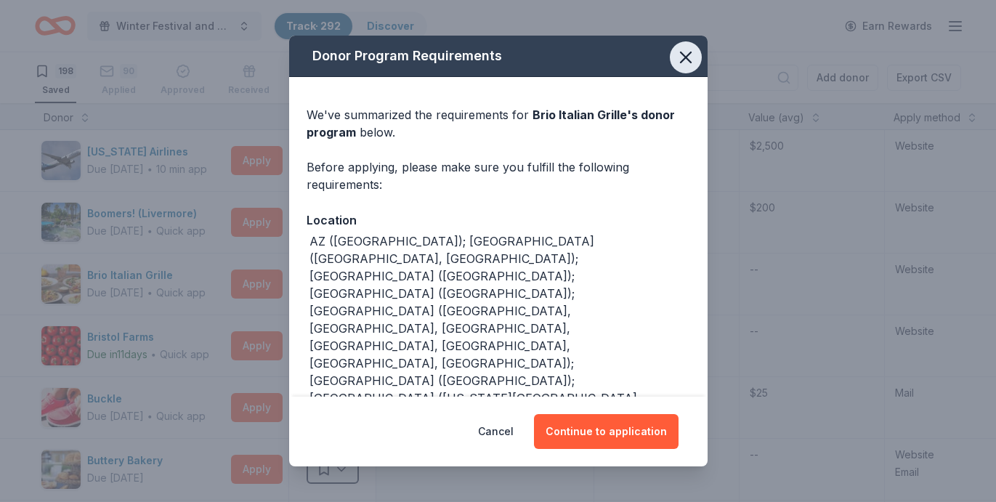
click at [691, 57] on icon "button" at bounding box center [686, 57] width 20 height 20
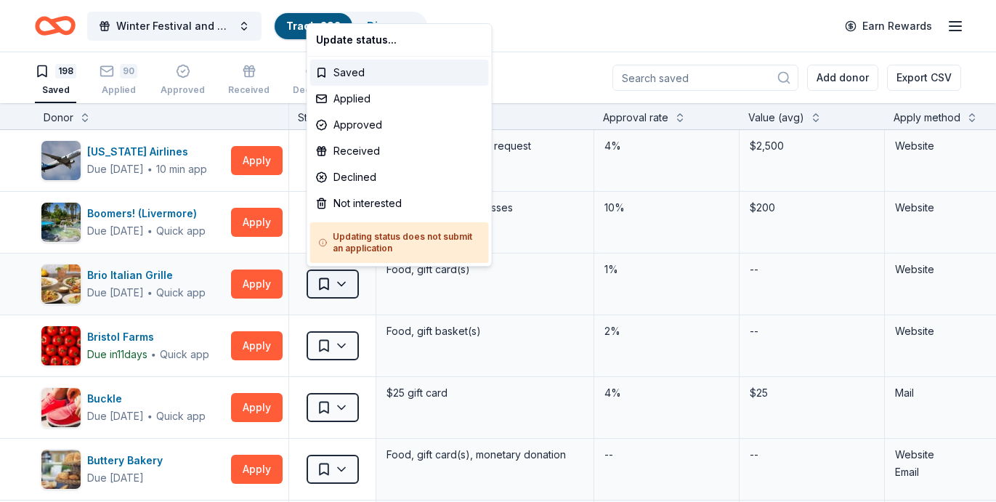
click at [342, 286] on html "Winter Festival and Silent Auction Track · 292 Discover Earn Rewards 198 Saved …" at bounding box center [498, 251] width 996 height 502
click at [354, 204] on div "Not interested" at bounding box center [399, 203] width 179 height 26
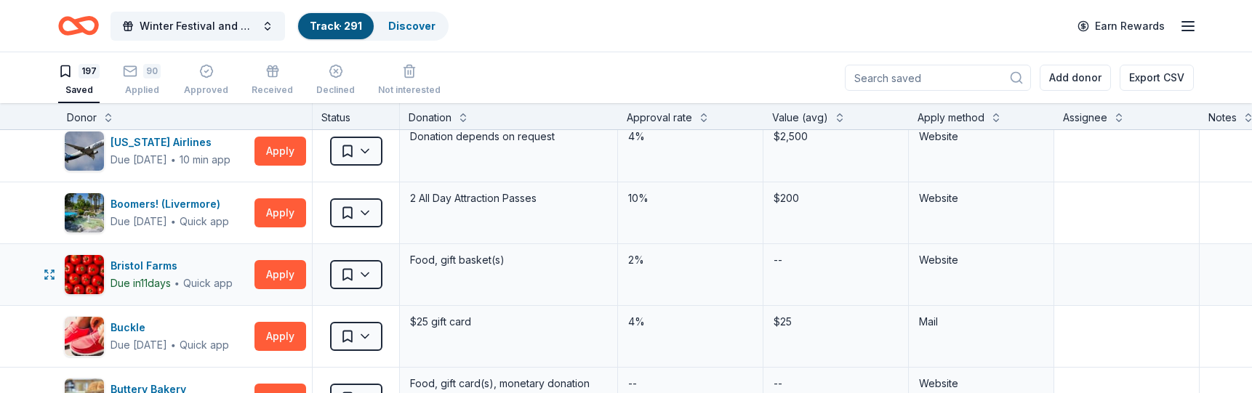
scroll to position [14, 0]
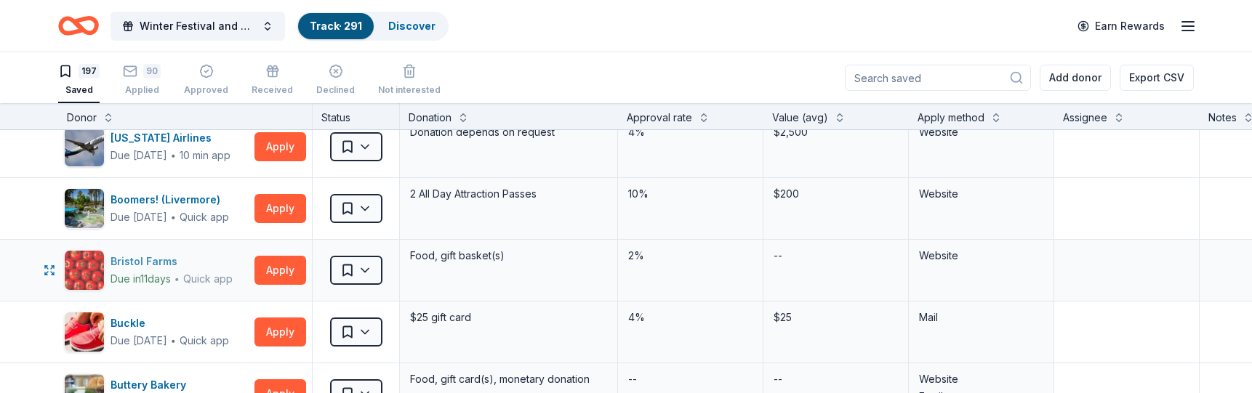
click at [155, 261] on div "Bristol Farms" at bounding box center [171, 261] width 122 height 17
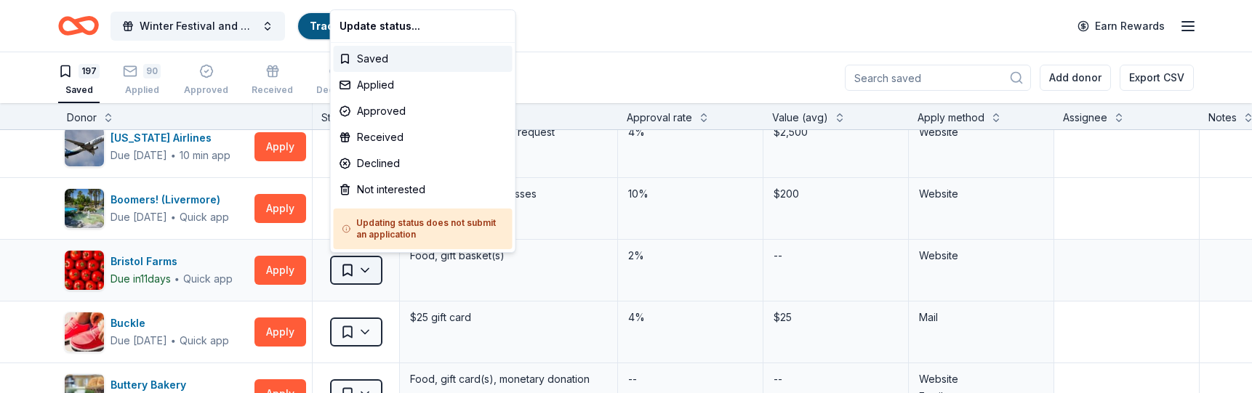
click at [369, 268] on html "Winter Festival and Silent Auction Track · 291 Discover Earn Rewards 197 Saved …" at bounding box center [626, 196] width 1252 height 393
click at [419, 191] on div "Not interested" at bounding box center [423, 190] width 179 height 26
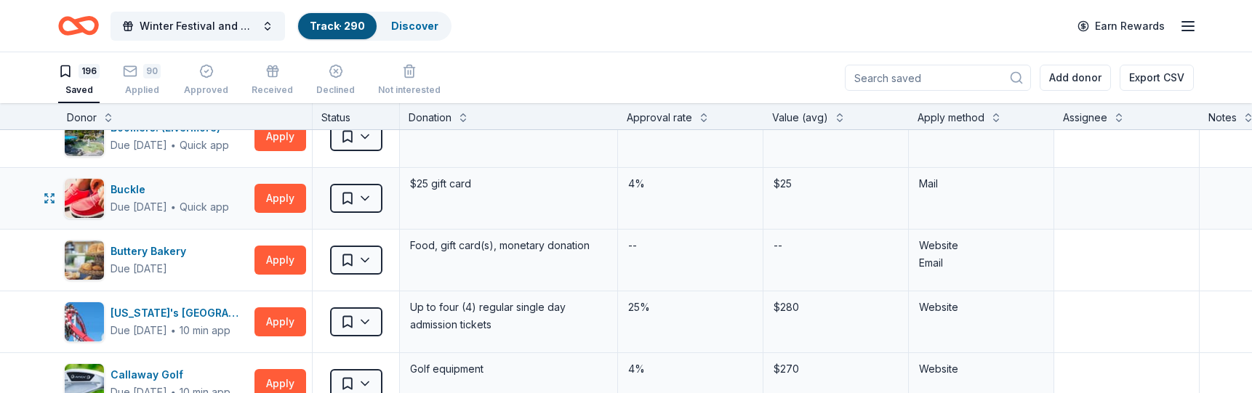
scroll to position [90, 0]
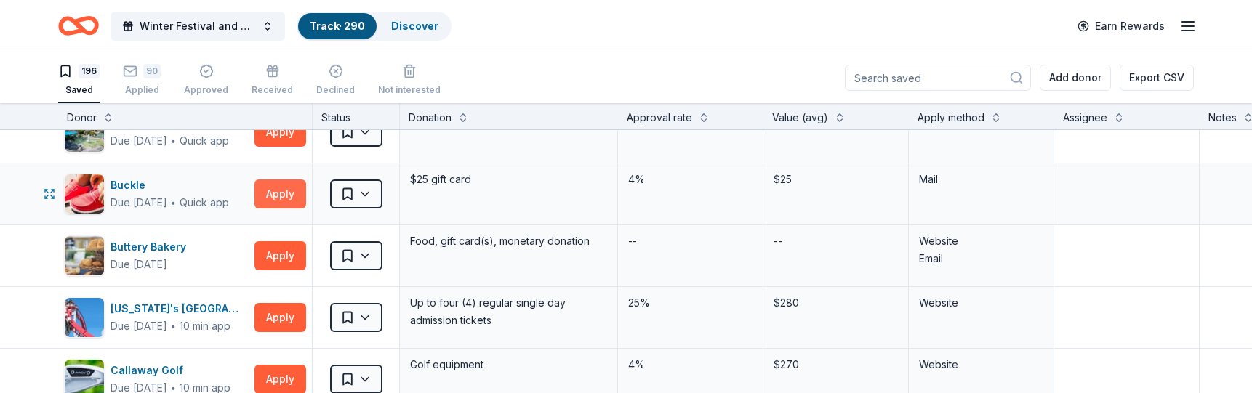
click at [278, 192] on button "Apply" at bounding box center [280, 194] width 52 height 29
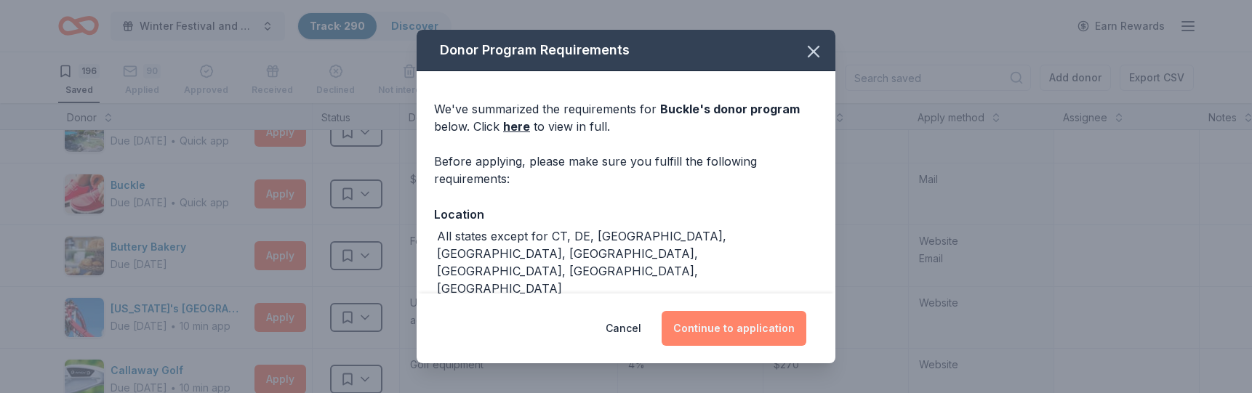
click at [752, 325] on button "Continue to application" at bounding box center [733, 328] width 145 height 35
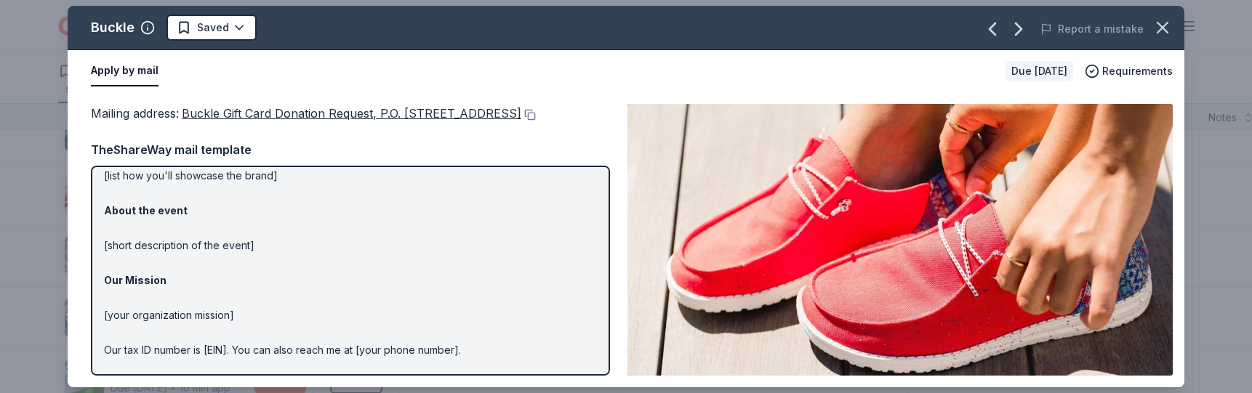
scroll to position [0, 0]
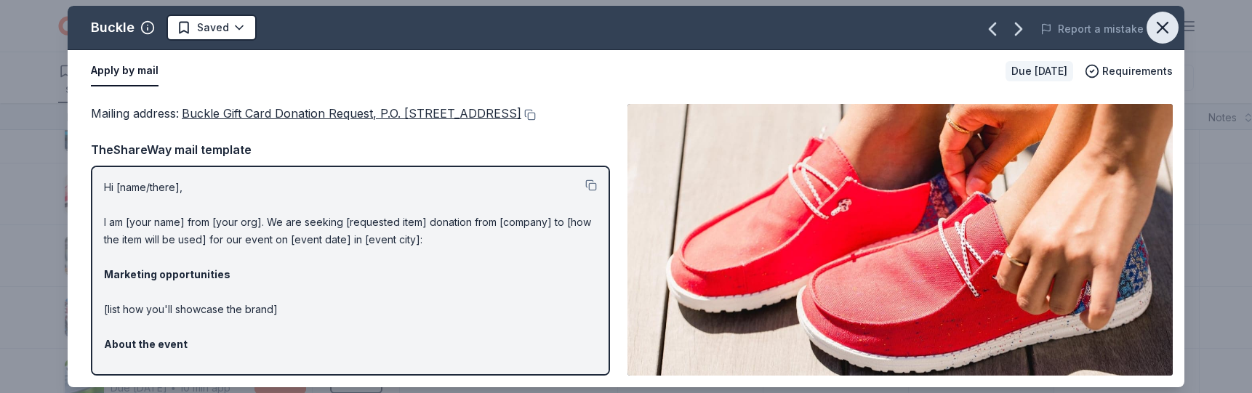
click at [986, 31] on icon "button" at bounding box center [1162, 28] width 10 height 10
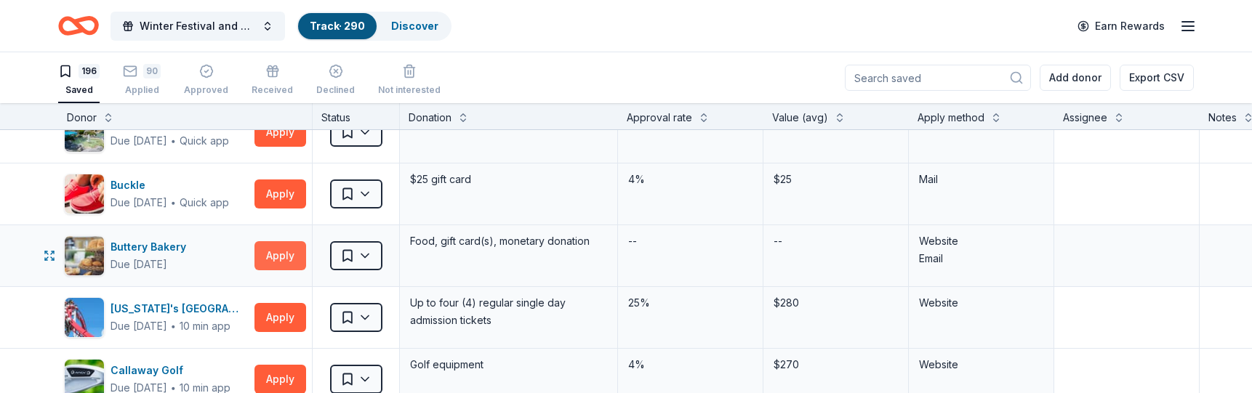
click at [283, 257] on button "Apply" at bounding box center [280, 255] width 52 height 29
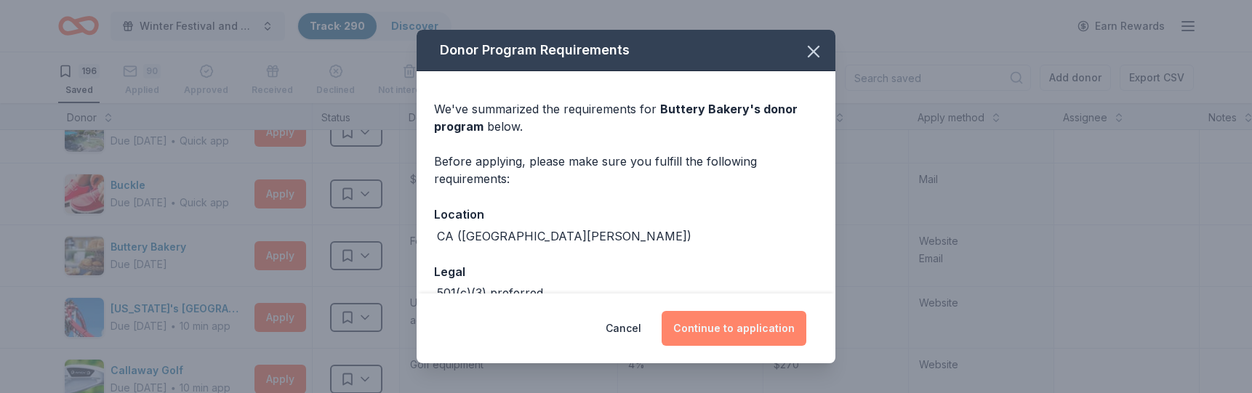
click at [754, 330] on button "Continue to application" at bounding box center [733, 328] width 145 height 35
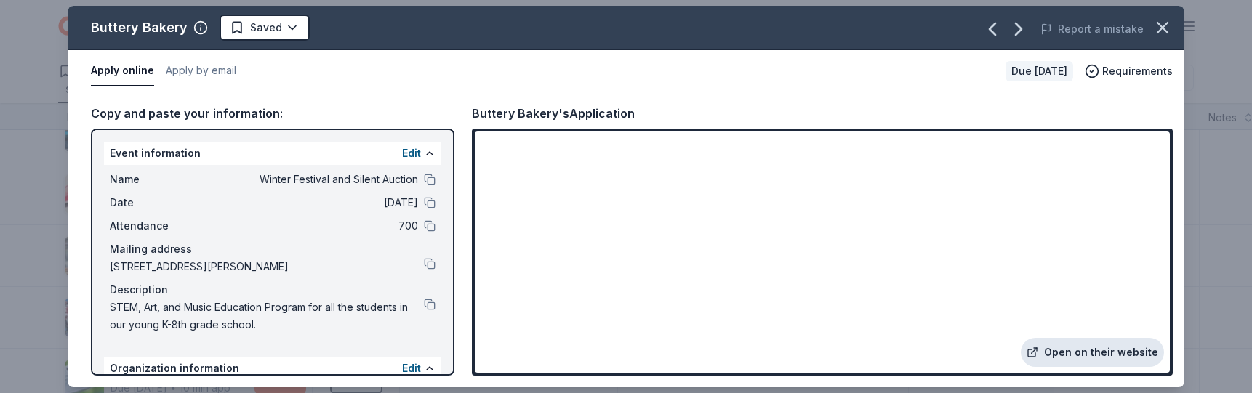
click at [986, 353] on link "Open on their website" at bounding box center [1091, 352] width 143 height 29
click at [291, 26] on html "Winter Festival and Silent Auction Track · 290 Discover Earn Rewards 196 Saved …" at bounding box center [626, 196] width 1252 height 393
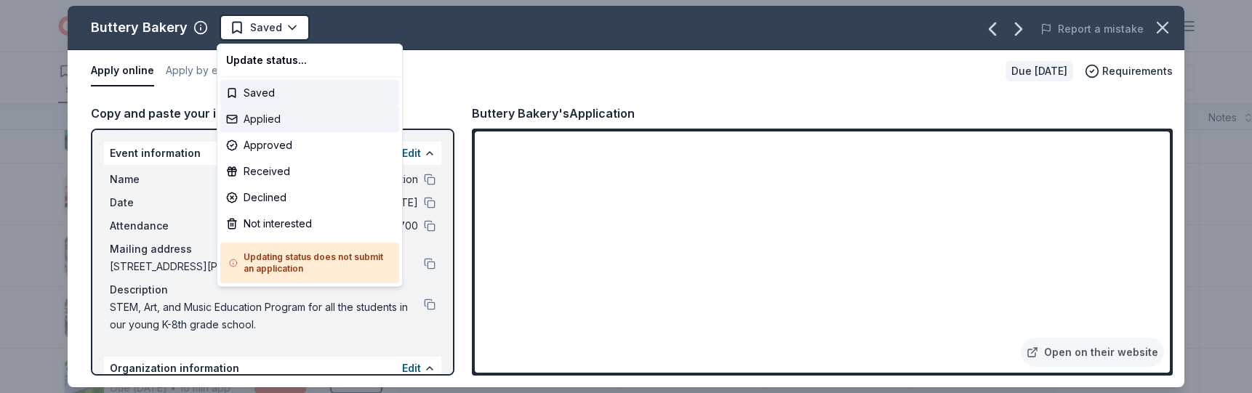
click at [284, 120] on div "Applied" at bounding box center [309, 119] width 179 height 26
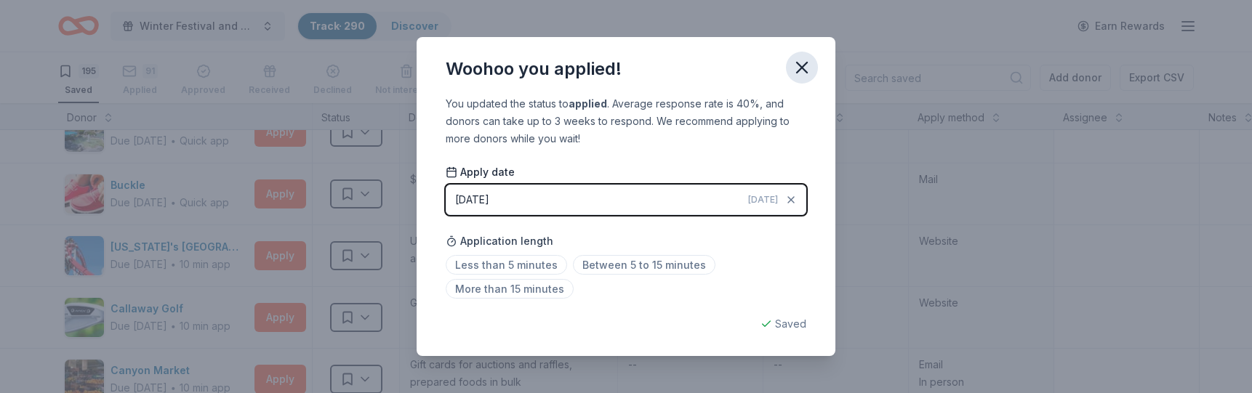
click at [805, 65] on icon "button" at bounding box center [802, 67] width 20 height 20
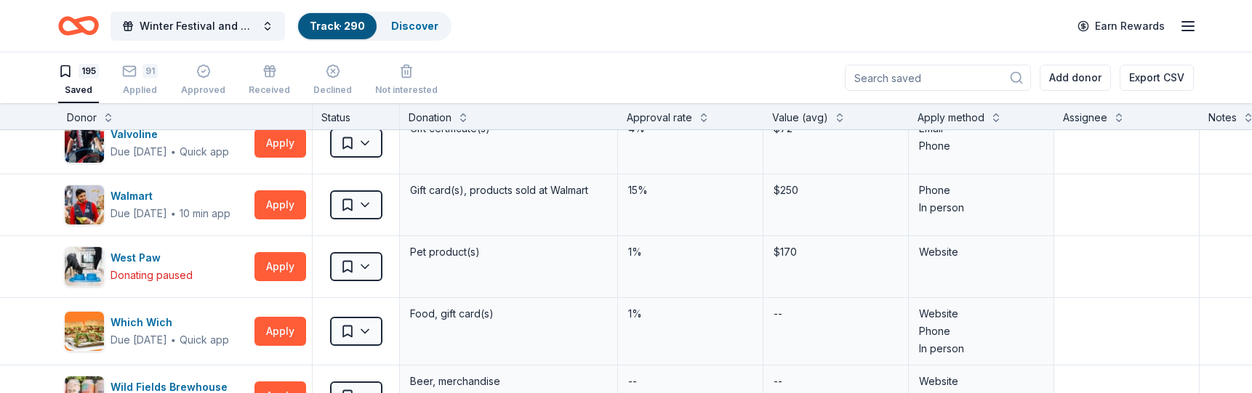
scroll to position [11585, 0]
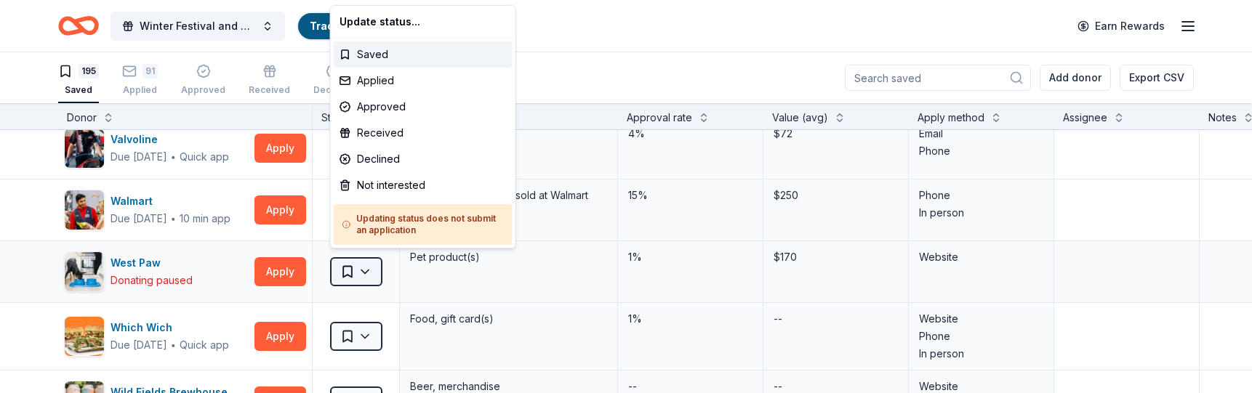
click at [368, 265] on html "Winter Festival and Silent Auction Track · 290 Discover Earn Rewards 195 Saved …" at bounding box center [626, 196] width 1252 height 393
click at [385, 187] on div "Not interested" at bounding box center [423, 185] width 179 height 26
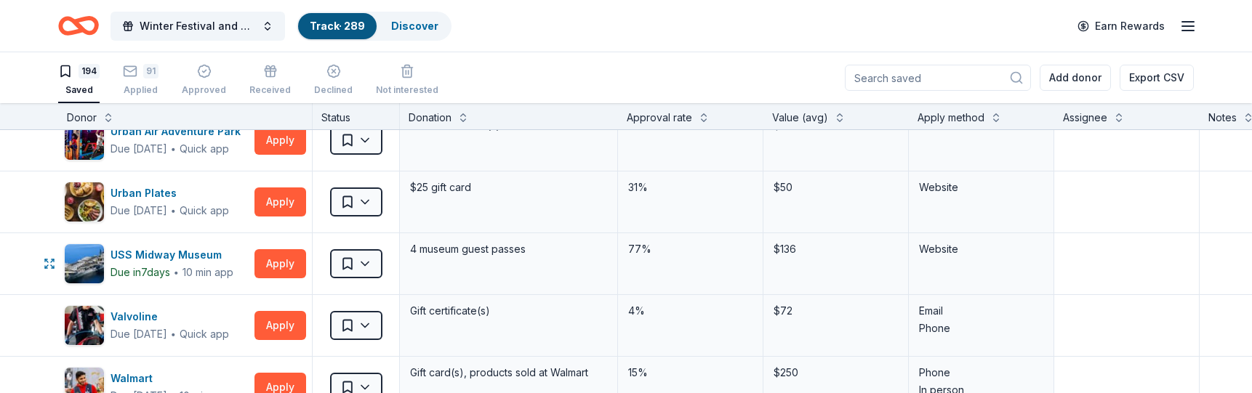
scroll to position [11407, 0]
click at [275, 320] on button "Apply" at bounding box center [280, 326] width 52 height 29
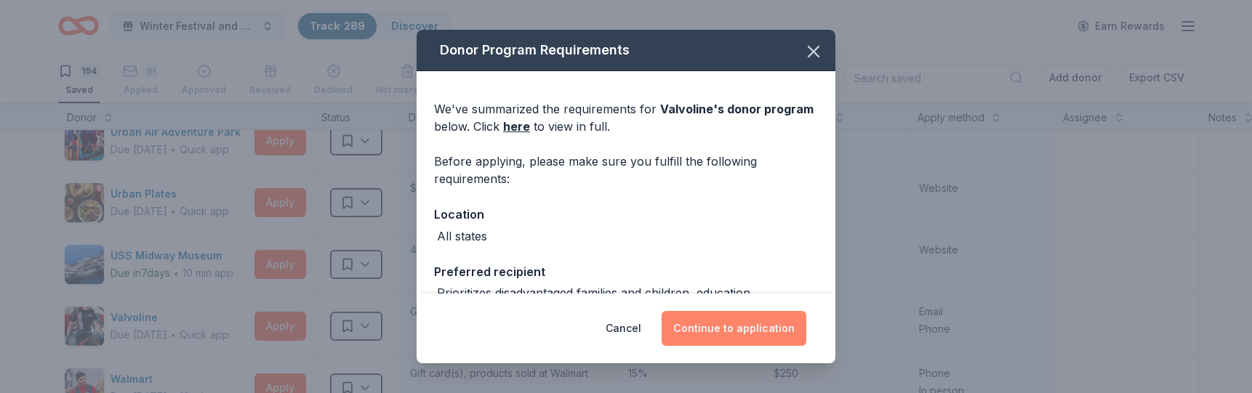
click at [726, 331] on button "Continue to application" at bounding box center [733, 328] width 145 height 35
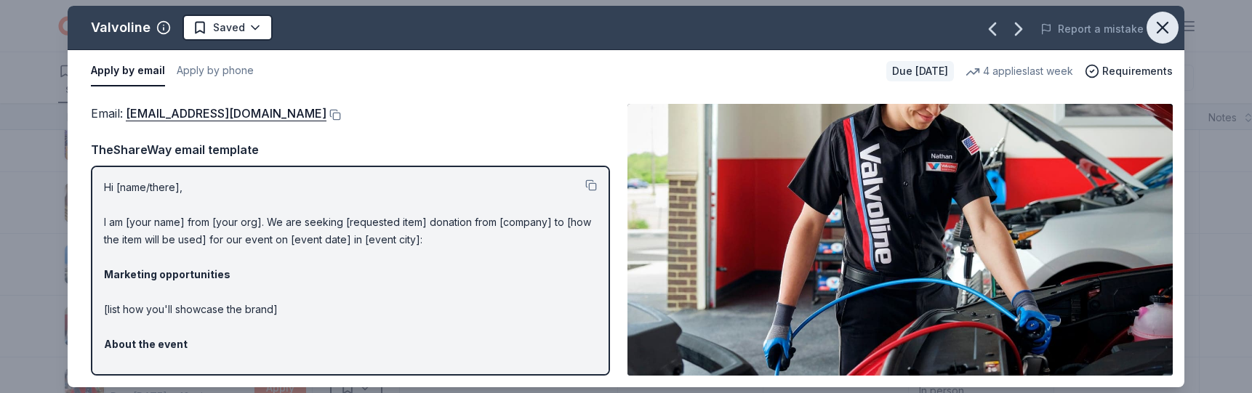
click at [986, 25] on icon "button" at bounding box center [1162, 28] width 10 height 10
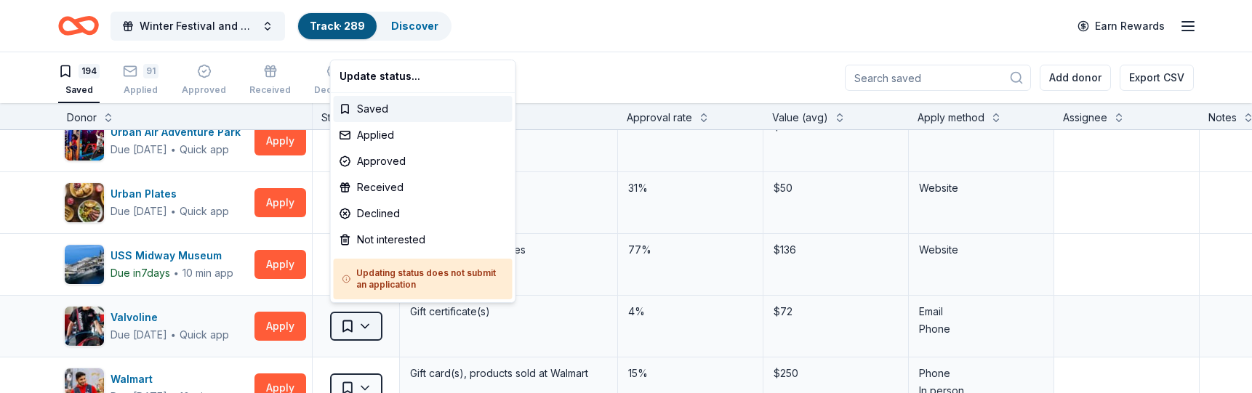
click at [370, 317] on html "Winter Festival and Silent Auction Track · 289 Discover Earn Rewards 194 Saved …" at bounding box center [626, 196] width 1252 height 393
click at [401, 135] on div "Applied" at bounding box center [423, 135] width 179 height 26
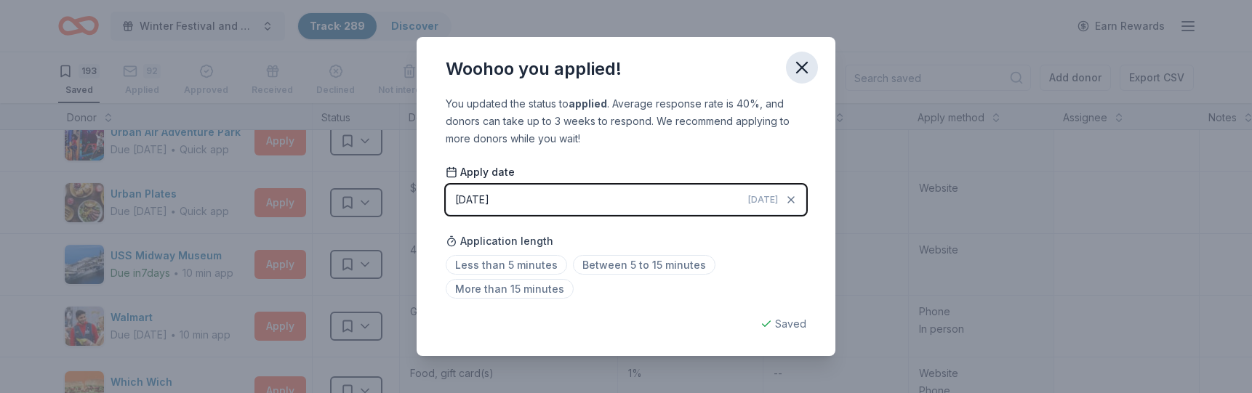
click at [801, 64] on icon "button" at bounding box center [802, 67] width 20 height 20
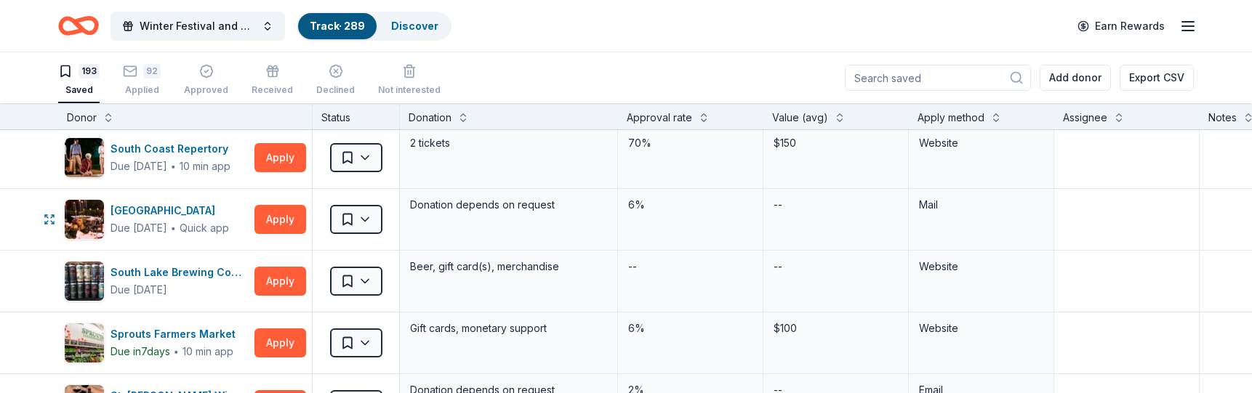
scroll to position [9552, 0]
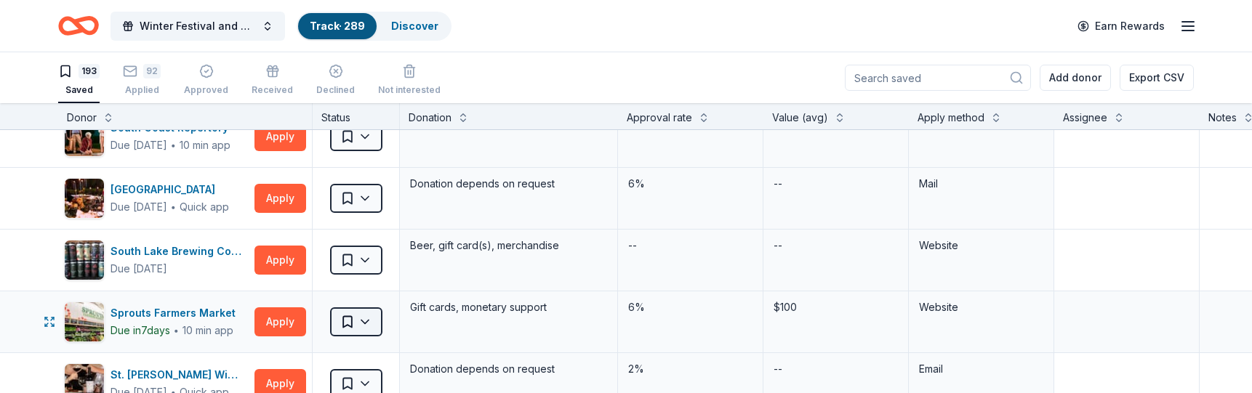
click at [363, 309] on html "Winter Festival and Silent Auction Track · 289 Discover Earn Rewards 193 Saved …" at bounding box center [626, 196] width 1252 height 393
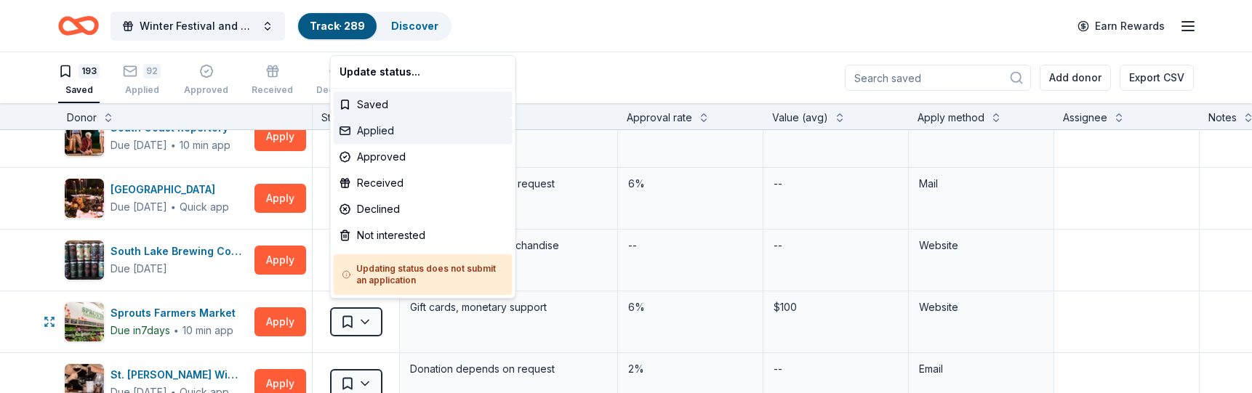
click at [377, 131] on div "Applied" at bounding box center [423, 131] width 179 height 26
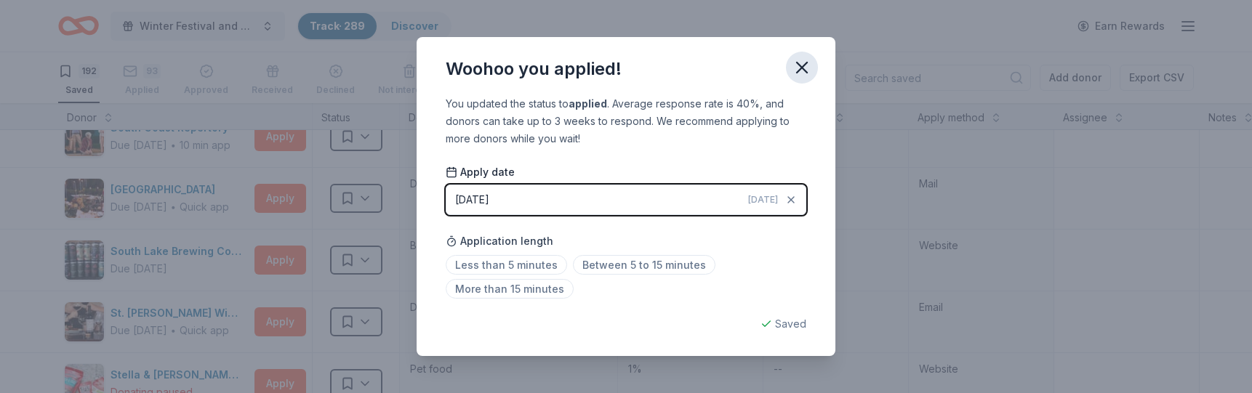
click at [805, 63] on icon "button" at bounding box center [802, 67] width 20 height 20
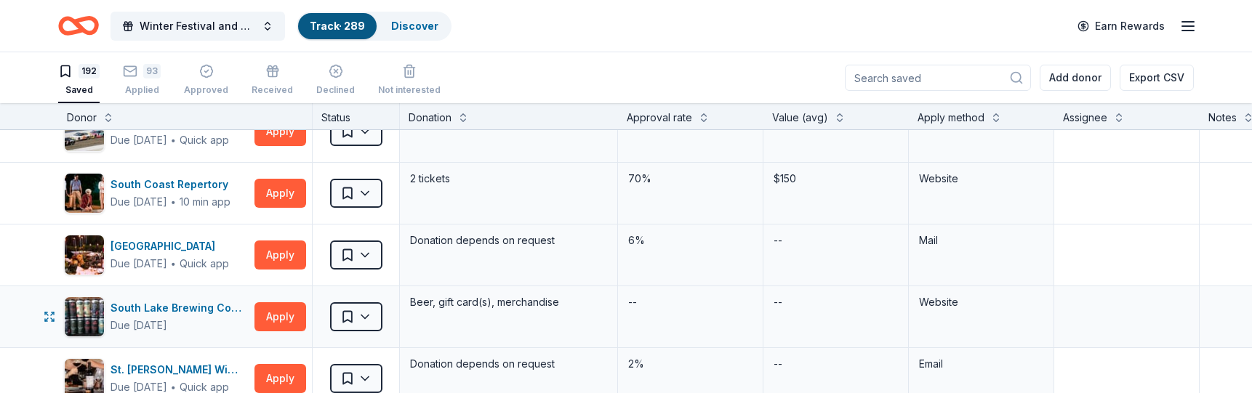
scroll to position [9488, 0]
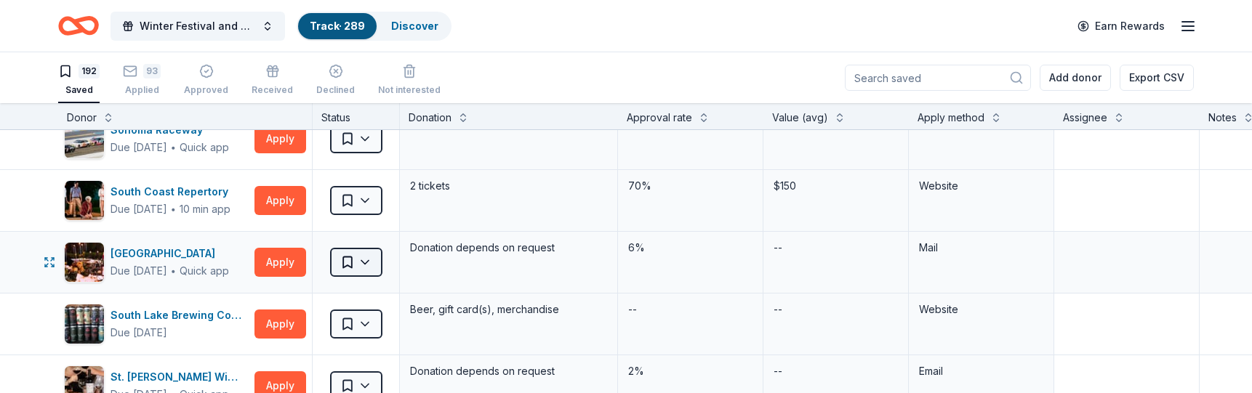
click at [366, 254] on html "Winter Festival and Silent Auction Track · 289 Discover Earn Rewards 192 Saved …" at bounding box center [626, 196] width 1252 height 393
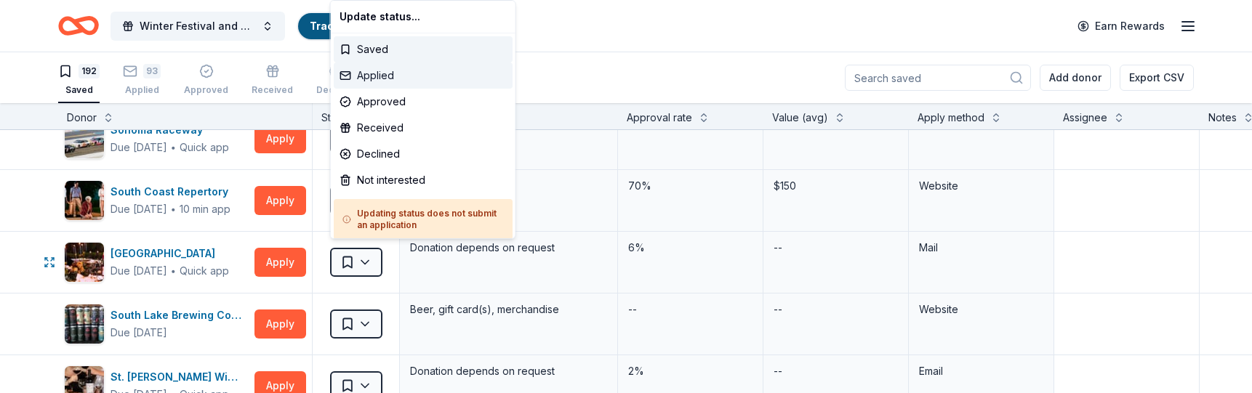
click at [421, 77] on div "Applied" at bounding box center [423, 76] width 179 height 26
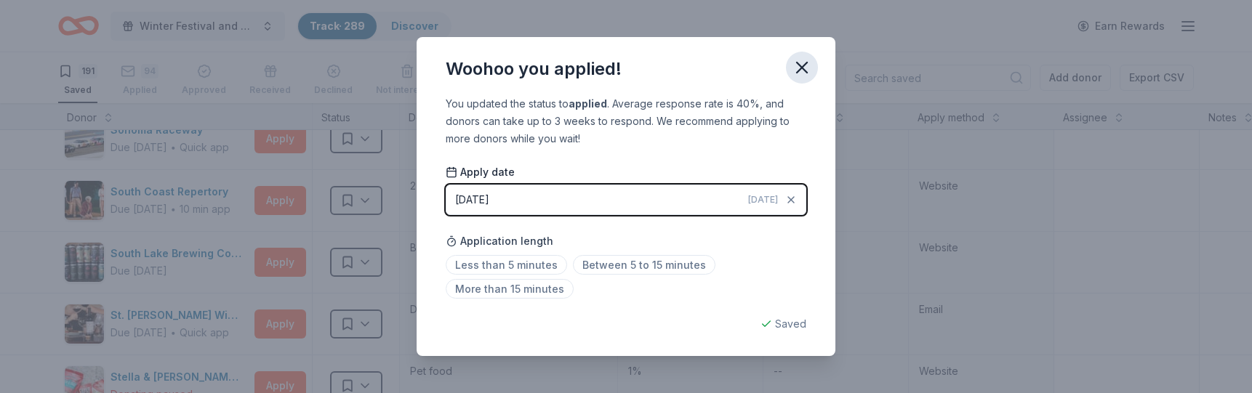
click at [806, 64] on icon "button" at bounding box center [802, 68] width 10 height 10
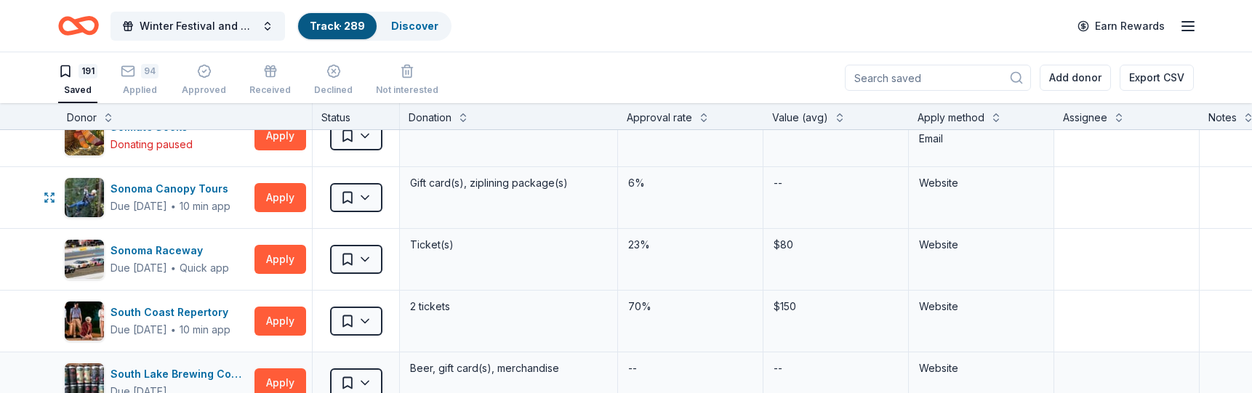
scroll to position [9370, 0]
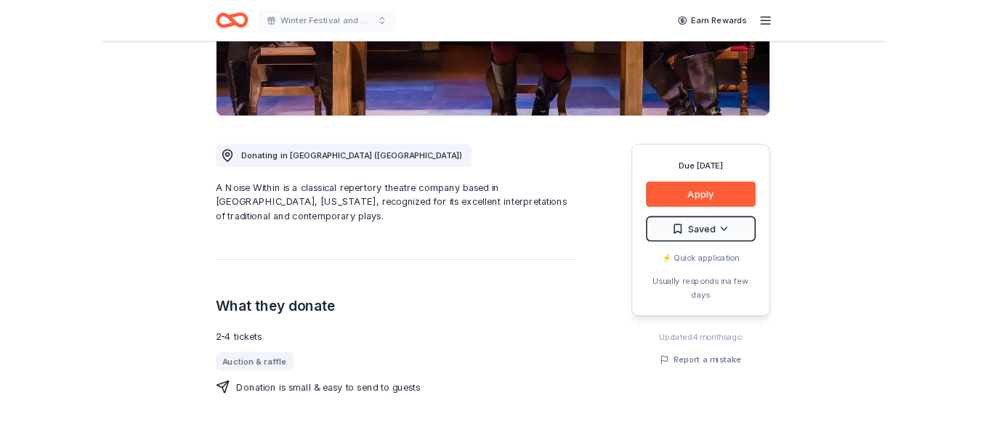
scroll to position [299, 0]
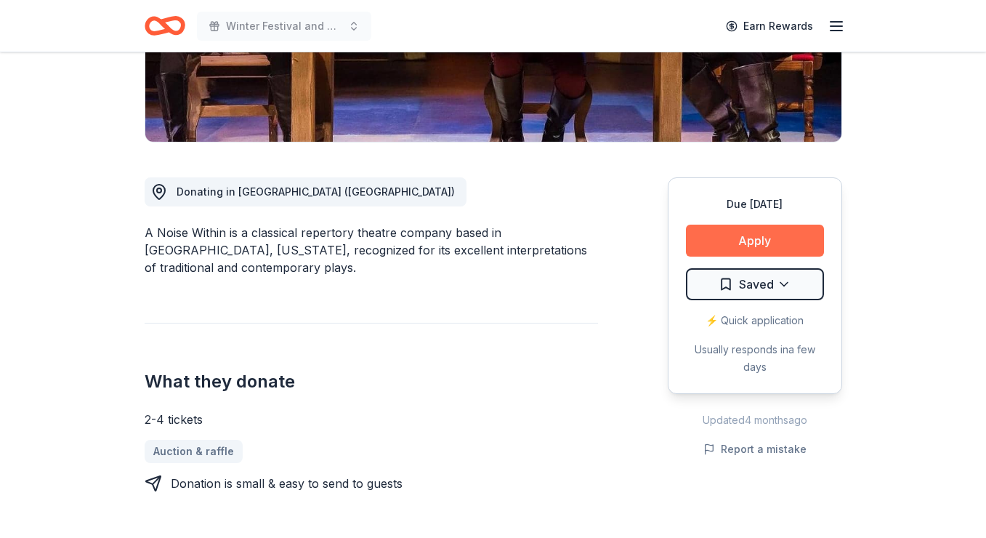
click at [747, 240] on button "Apply" at bounding box center [755, 241] width 138 height 32
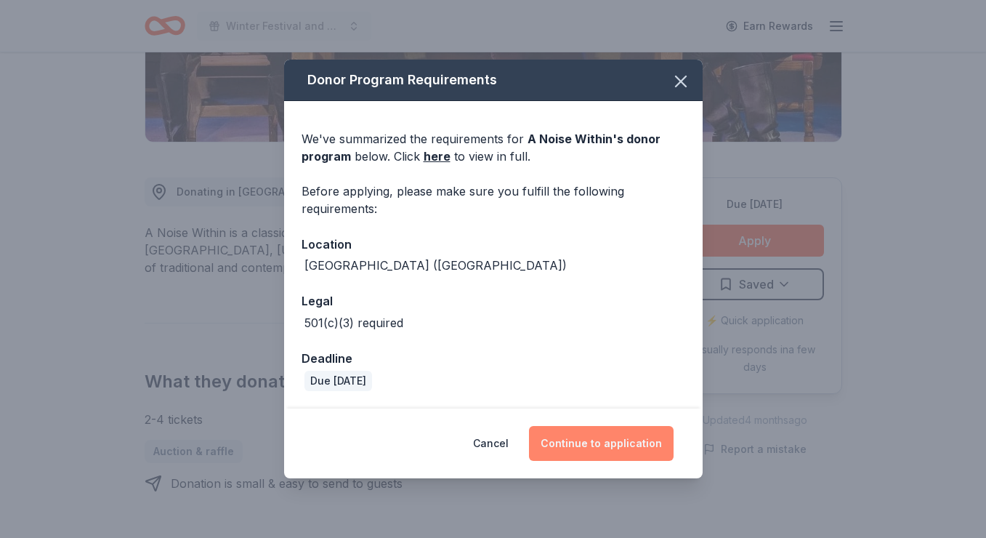
click at [595, 446] on button "Continue to application" at bounding box center [601, 443] width 145 height 35
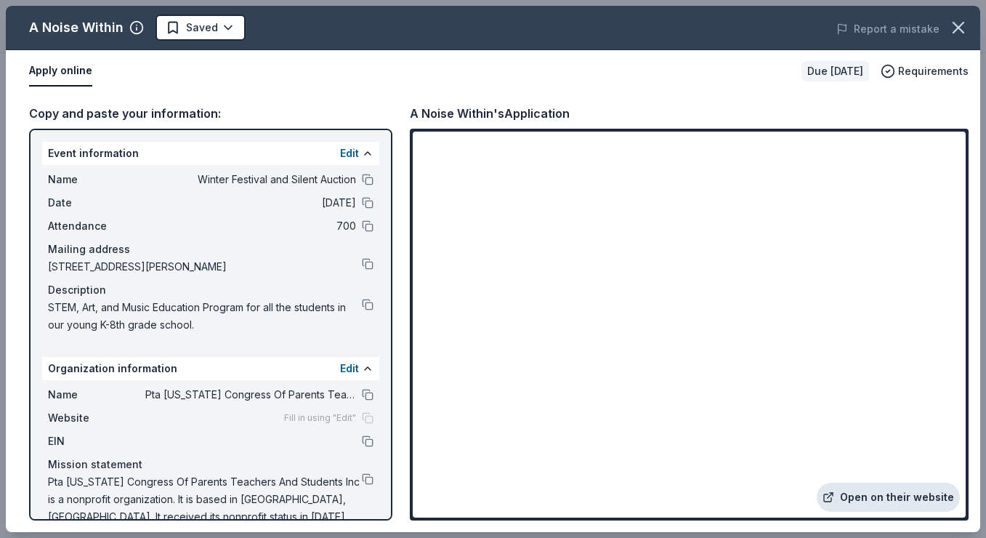
click at [890, 495] on link "Open on their website" at bounding box center [888, 497] width 143 height 29
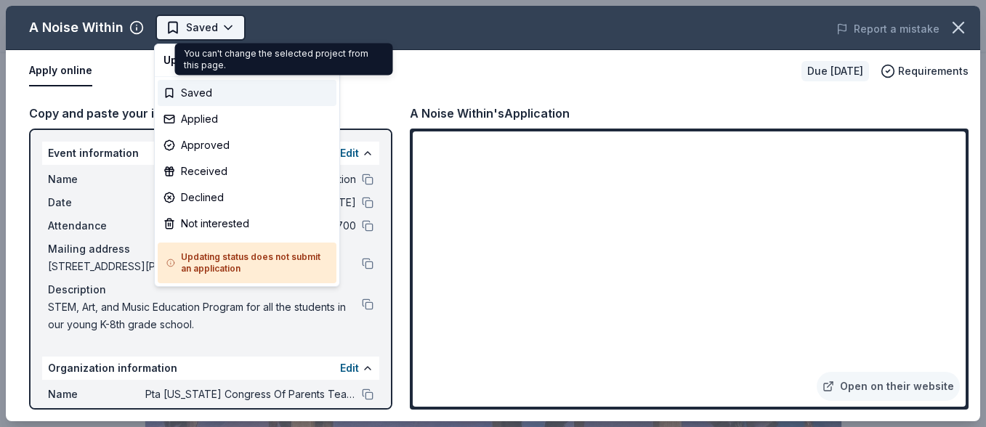
scroll to position [0, 0]
click at [227, 21] on body "Winter Festival and Silent Auction Saved Apply Due in 37 days Share A Noise Wit…" at bounding box center [493, 213] width 986 height 427
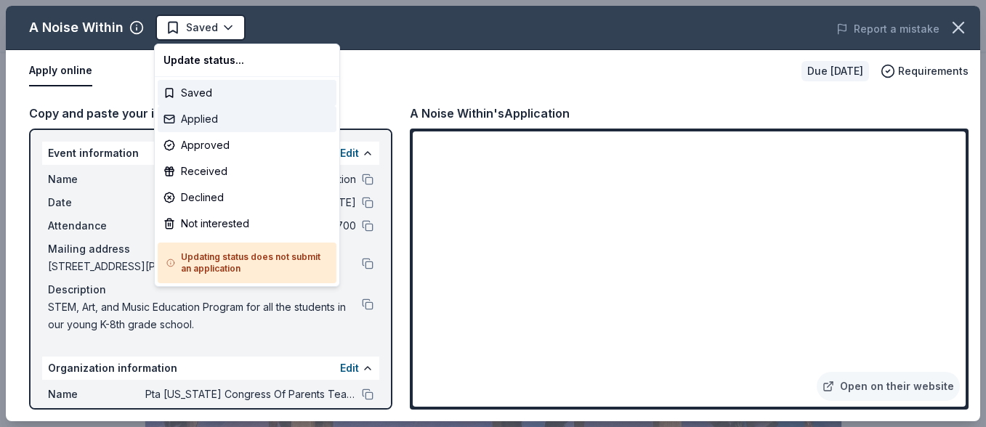
click at [219, 120] on div "Applied" at bounding box center [247, 119] width 179 height 26
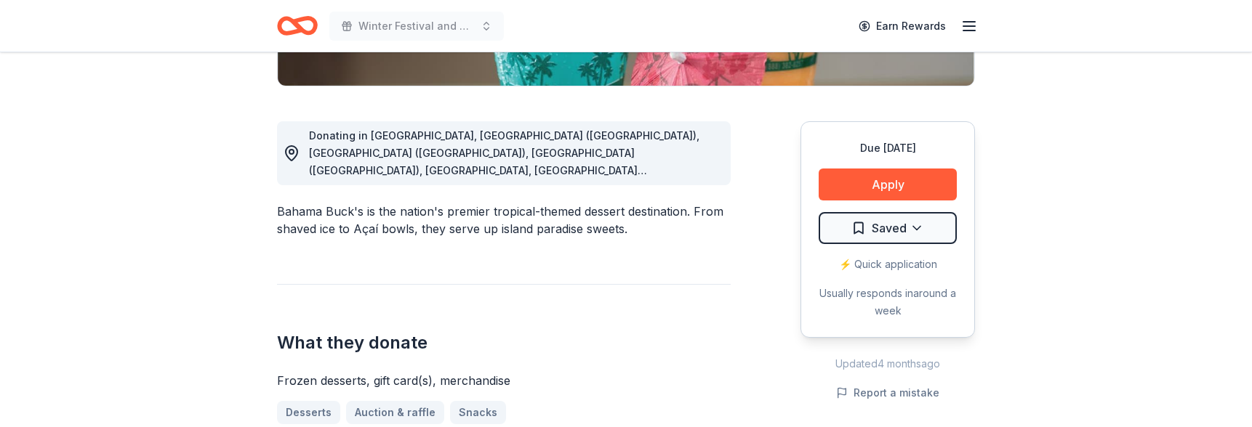
scroll to position [374, 0]
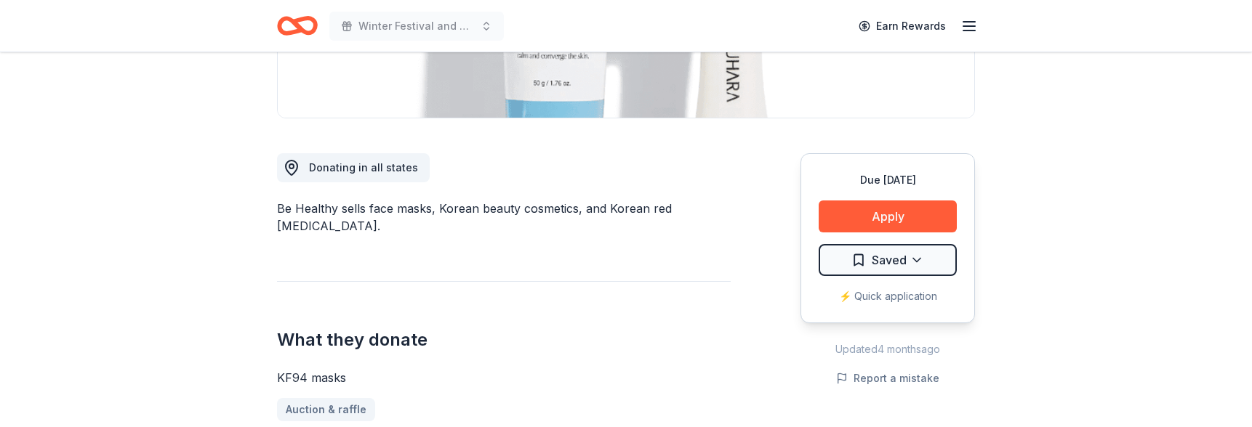
scroll to position [343, 0]
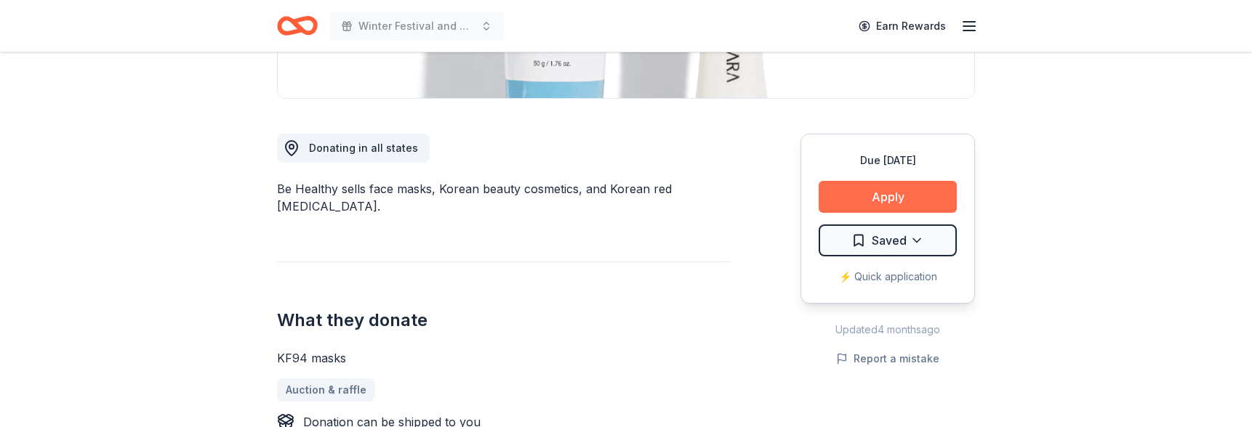
click at [909, 196] on button "Apply" at bounding box center [887, 197] width 138 height 32
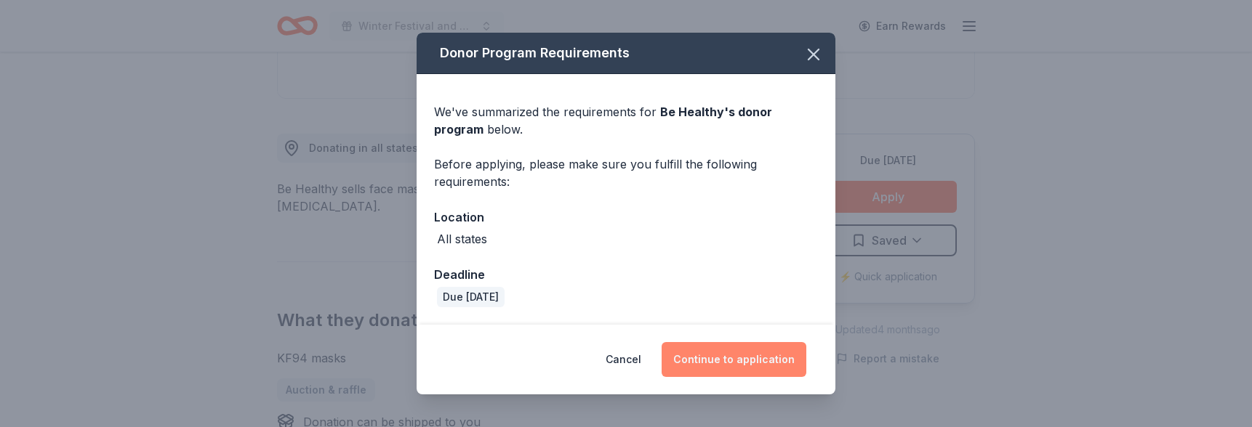
click at [735, 363] on button "Continue to application" at bounding box center [733, 359] width 145 height 35
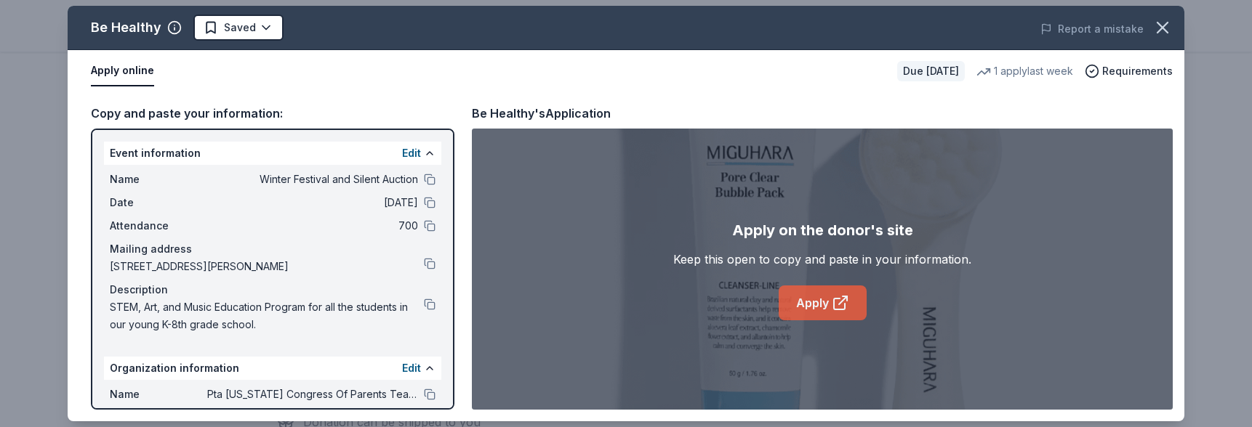
click at [824, 300] on link "Apply" at bounding box center [822, 303] width 88 height 35
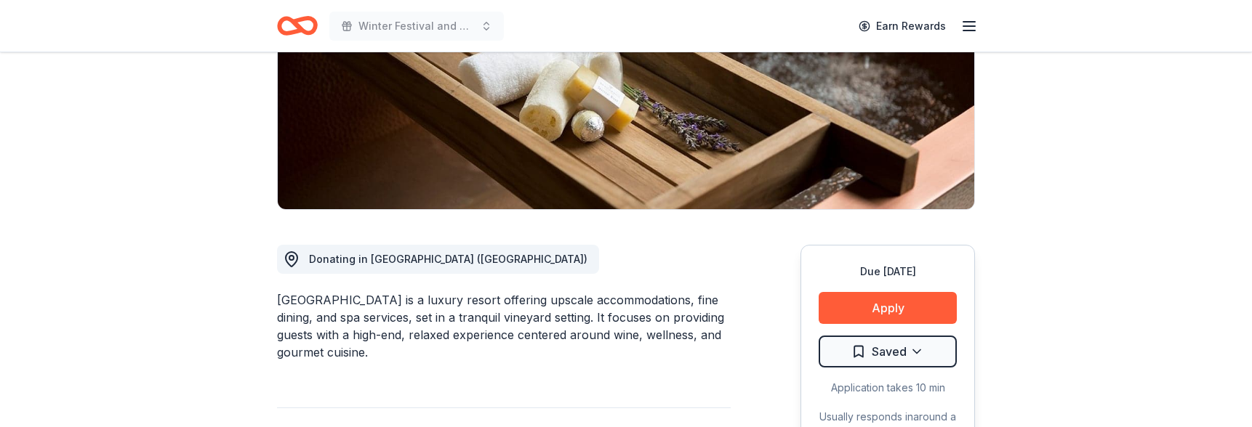
scroll to position [235, 0]
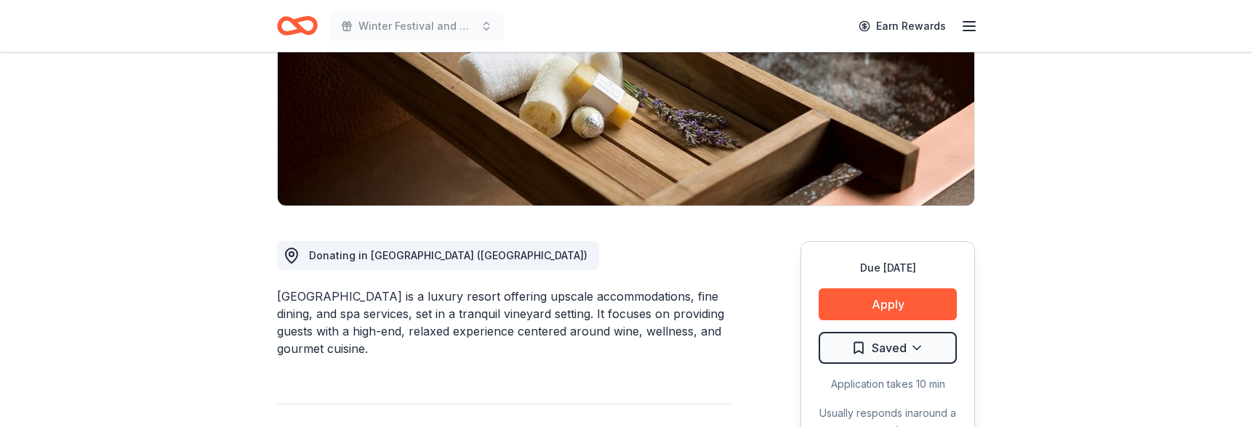
click at [579, 345] on div "[GEOGRAPHIC_DATA] is a luxury resort offering upscale accommodations, fine dini…" at bounding box center [504, 323] width 454 height 70
click at [893, 299] on button "Apply" at bounding box center [887, 305] width 138 height 32
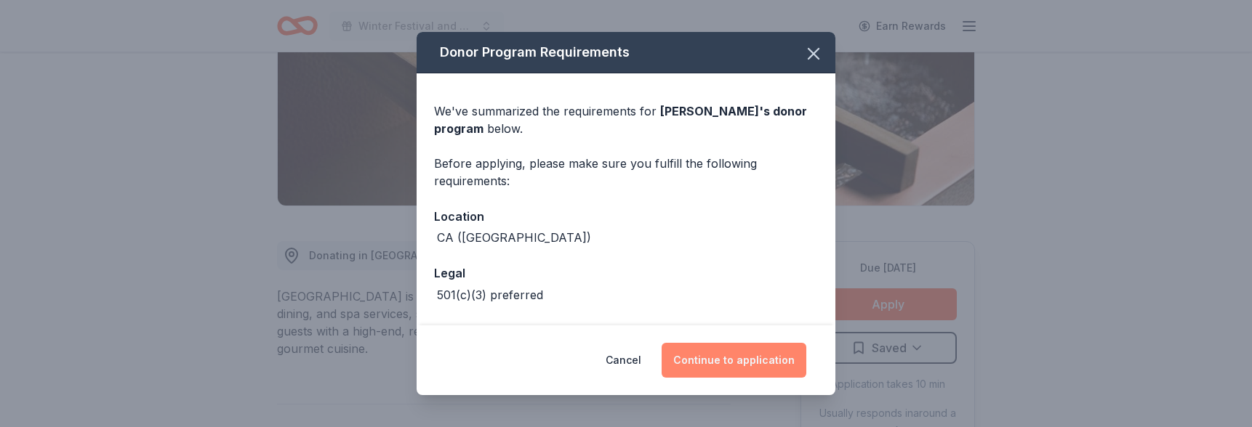
click at [733, 362] on button "Continue to application" at bounding box center [733, 360] width 145 height 35
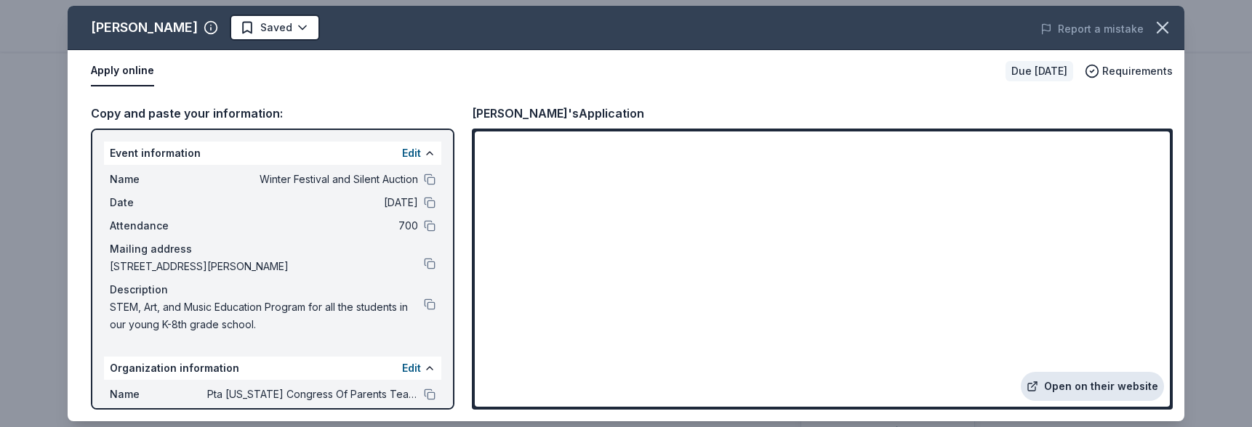
click at [1083, 387] on link "Open on their website" at bounding box center [1091, 386] width 143 height 29
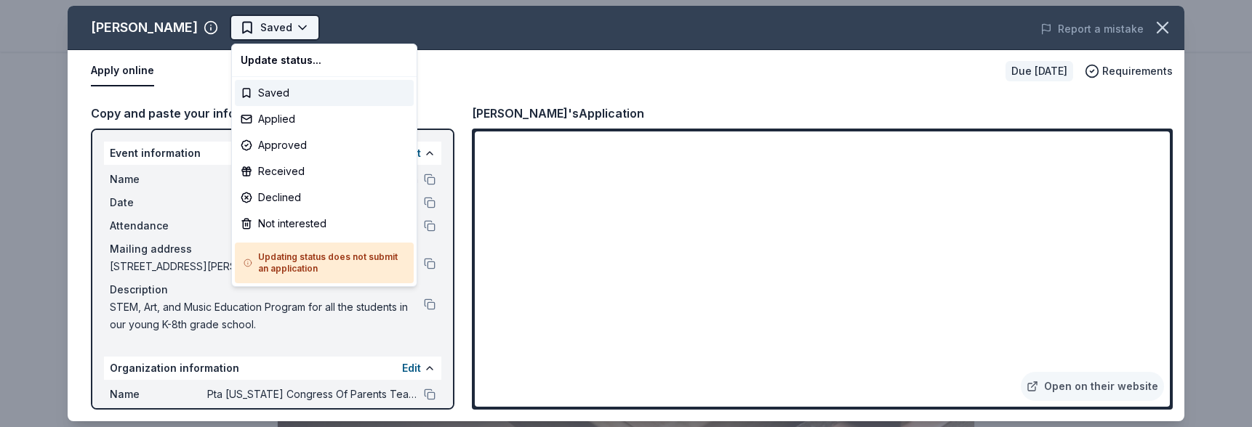
scroll to position [0, 0]
click at [304, 28] on html "Winter Festival and Silent Auction Saved Apply Due in 37 days Share Bernardus L…" at bounding box center [626, 213] width 1252 height 427
click at [312, 117] on div "Applied" at bounding box center [324, 119] width 179 height 26
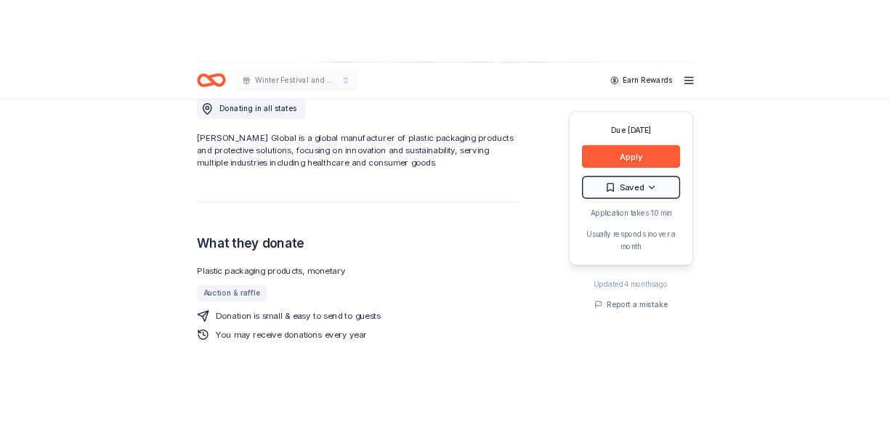
scroll to position [415, 0]
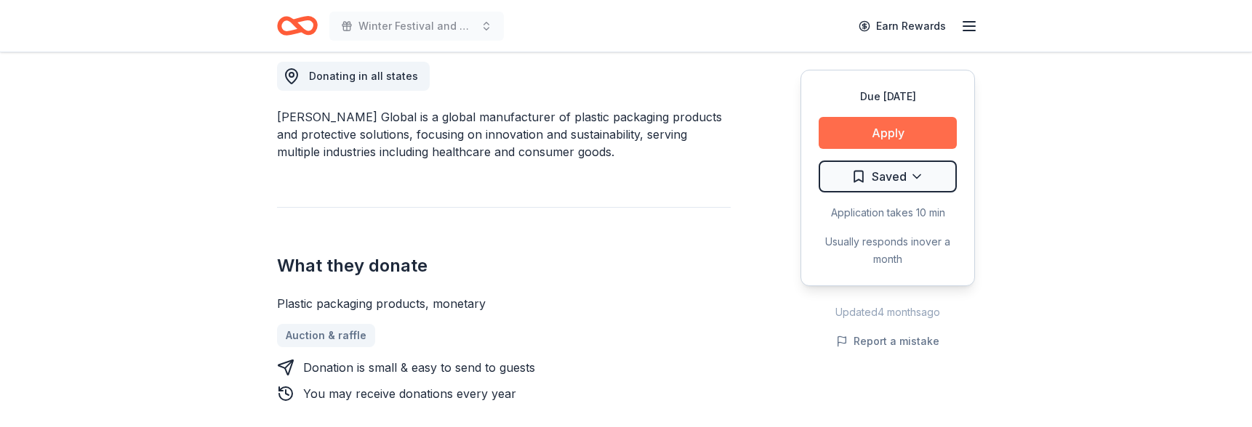
click at [885, 129] on button "Apply" at bounding box center [887, 133] width 138 height 32
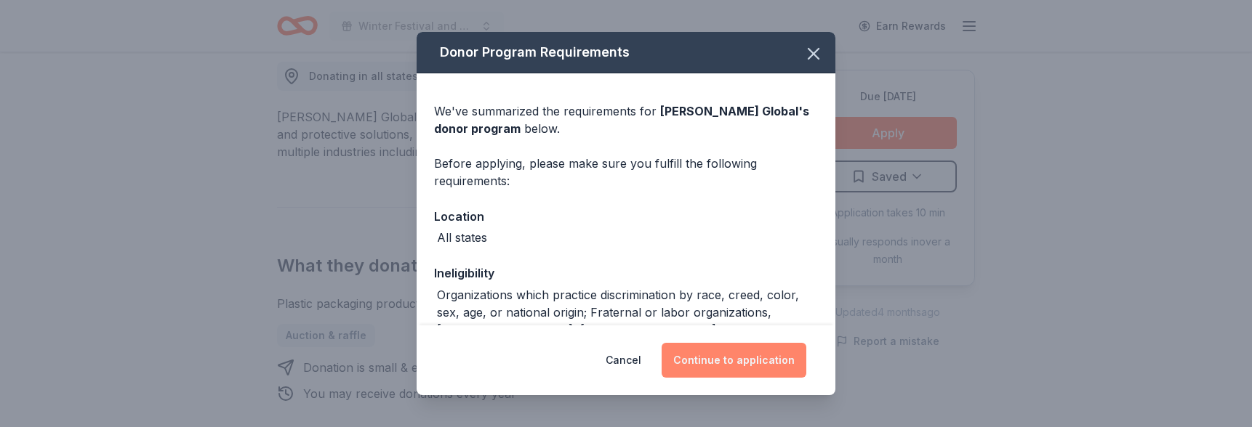
click at [734, 366] on button "Continue to application" at bounding box center [733, 360] width 145 height 35
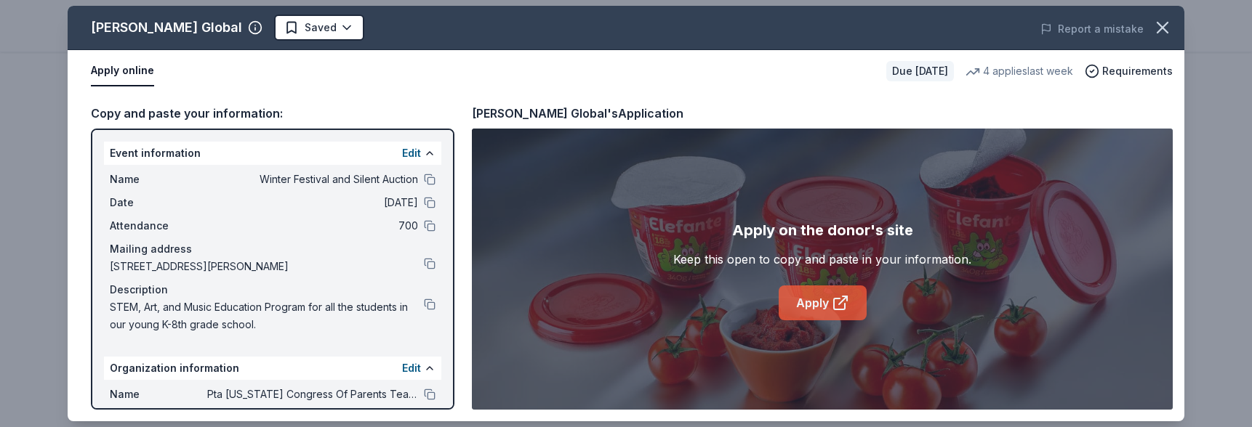
click at [818, 302] on link "Apply" at bounding box center [822, 303] width 88 height 35
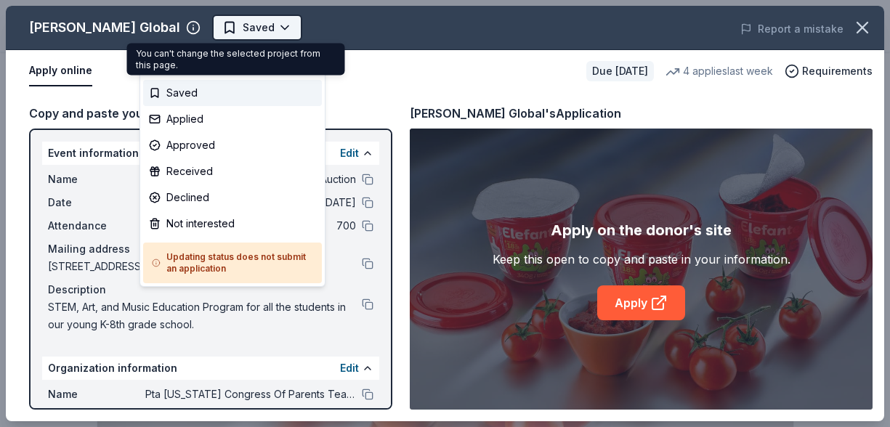
click at [216, 31] on body "Winter Festival and Silent Auction Saved Apply Due in 37 days Share Berry Globa…" at bounding box center [445, 213] width 890 height 427
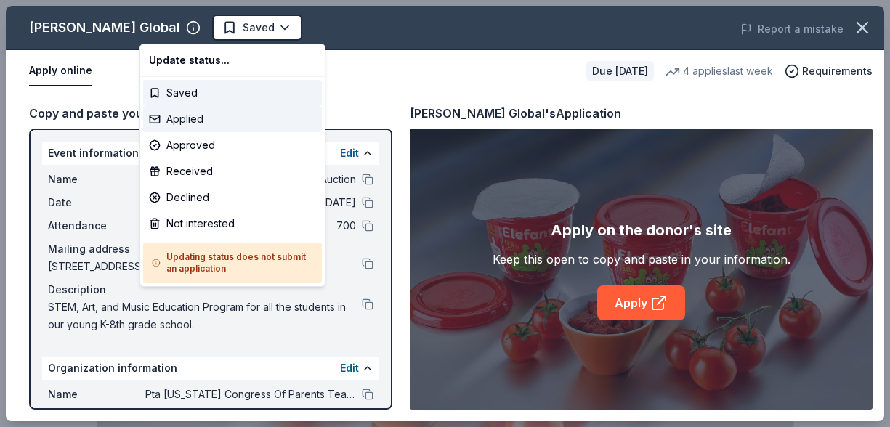
click at [217, 119] on div "Applied" at bounding box center [232, 119] width 179 height 26
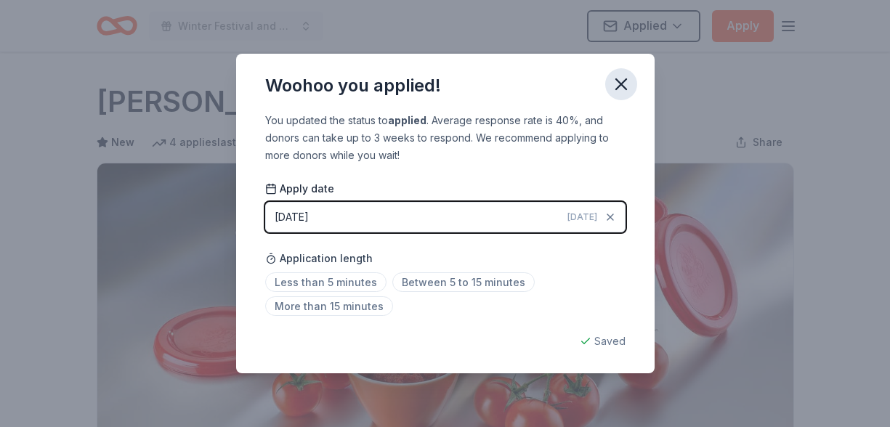
click at [627, 86] on icon "button" at bounding box center [621, 84] width 20 height 20
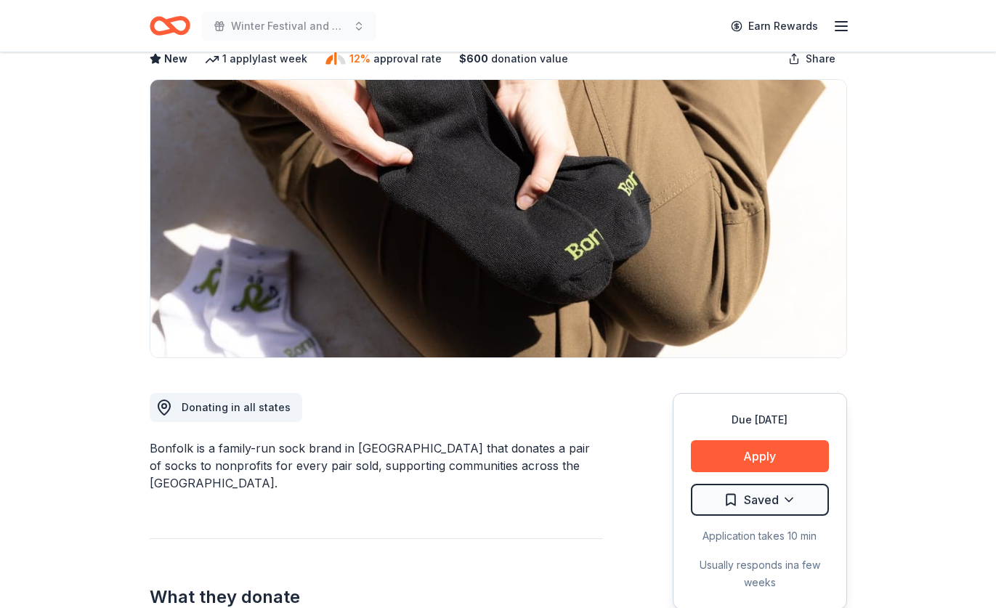
scroll to position [247, 0]
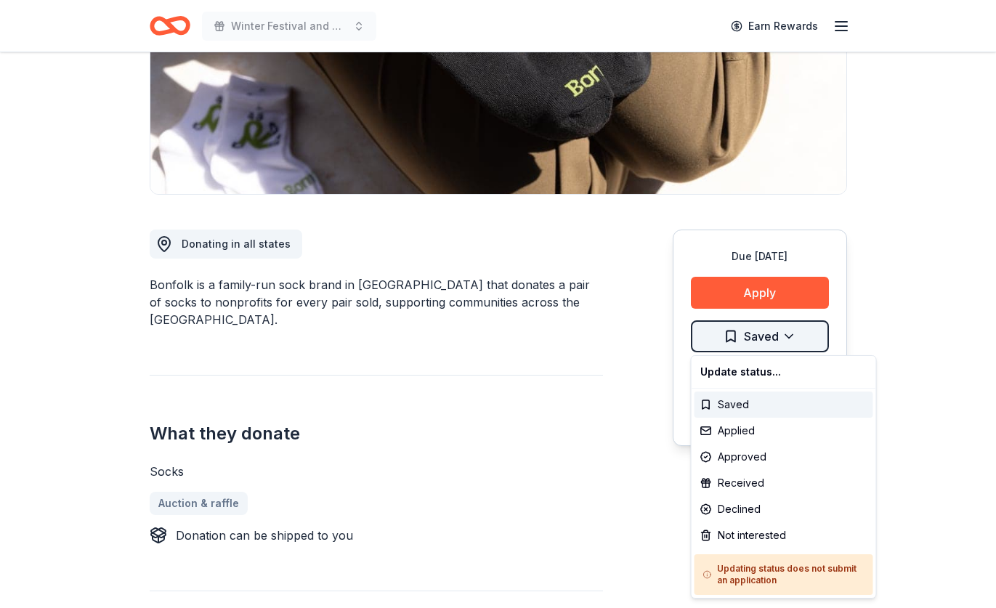
click at [789, 338] on html "Winter Festival and Silent Auction Earn Rewards Due [DATE] Share Bonfolk Giving…" at bounding box center [498, 57] width 996 height 608
click at [906, 259] on html "Winter Festival and Silent Auction Earn Rewards Due [DATE] Share Bonfolk Giving…" at bounding box center [498, 57] width 996 height 608
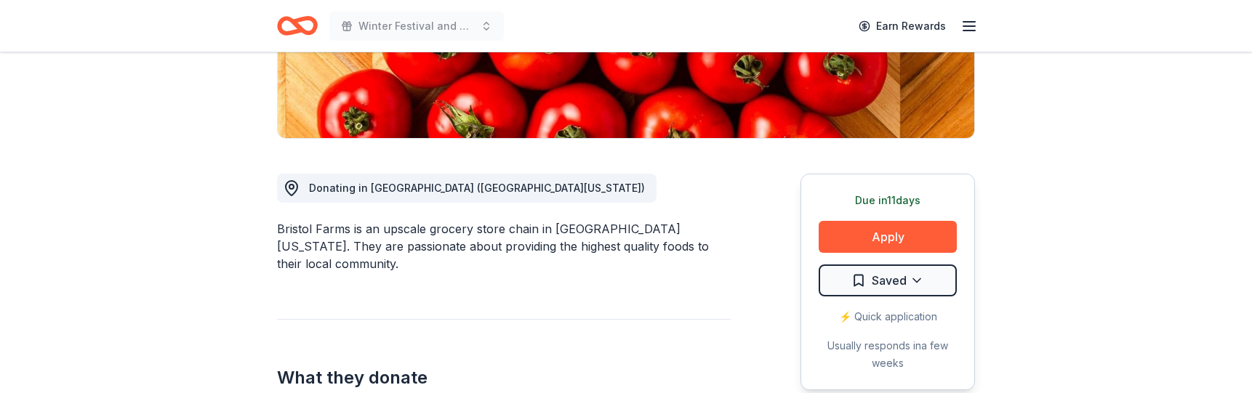
scroll to position [320, 0]
